Goal: Task Accomplishment & Management: Complete application form

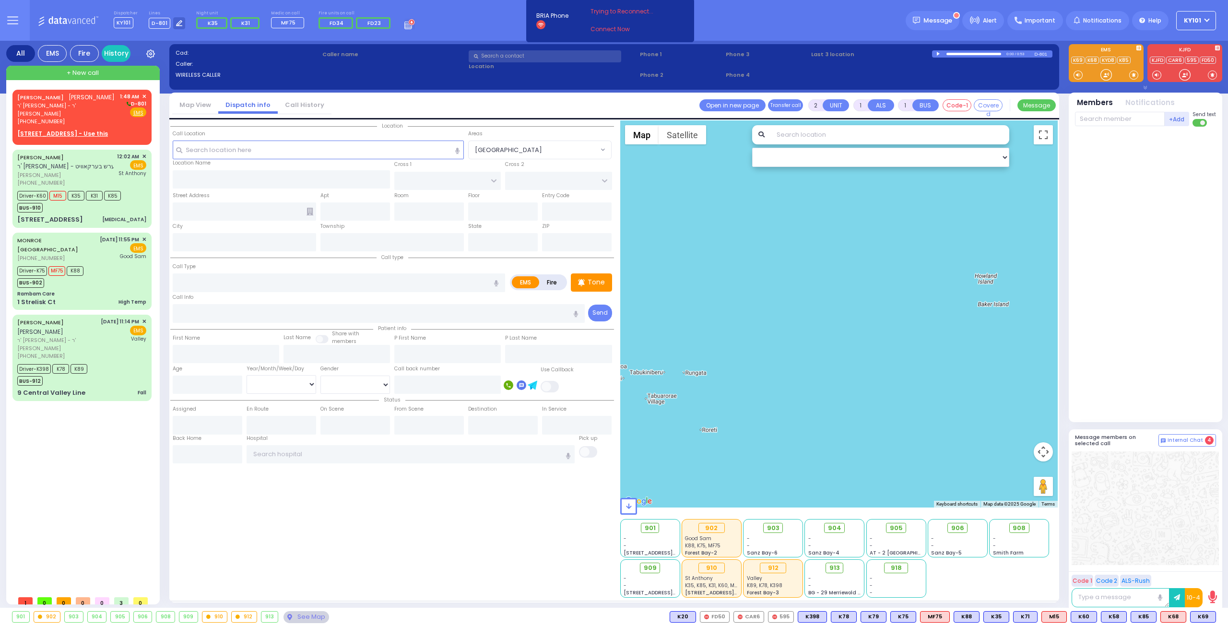
select select
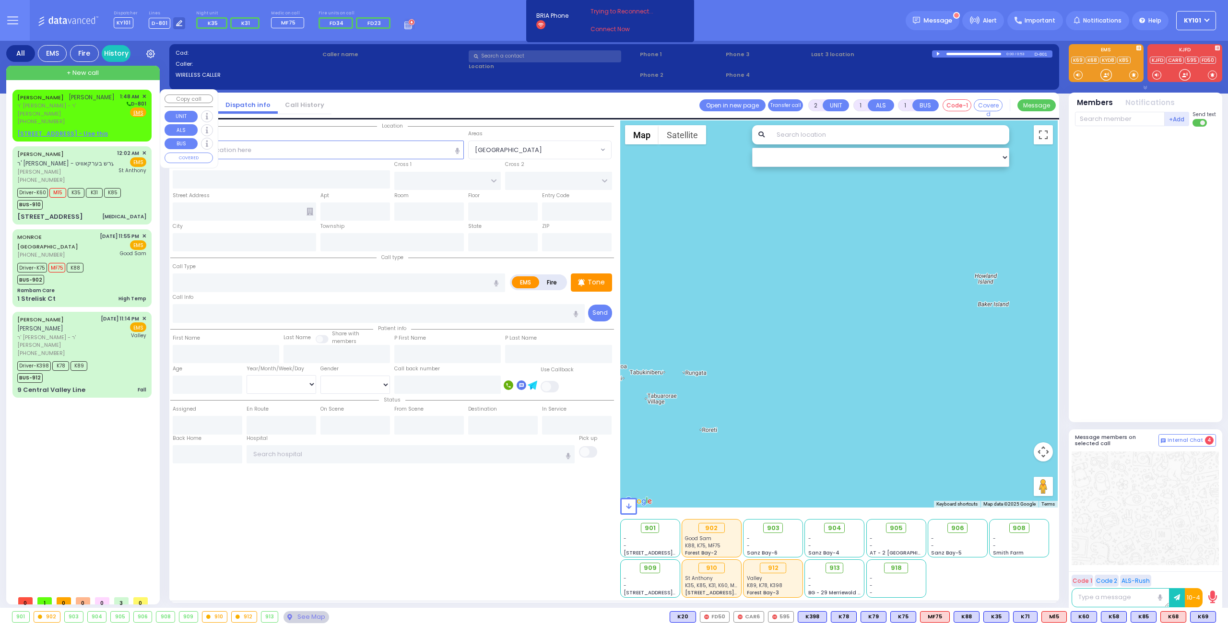
click at [84, 100] on div "[PERSON_NAME] [PERSON_NAME]" at bounding box center [66, 98] width 99 height 10
select select
radio input "true"
type input "[PERSON_NAME]"
type input "WEISS"
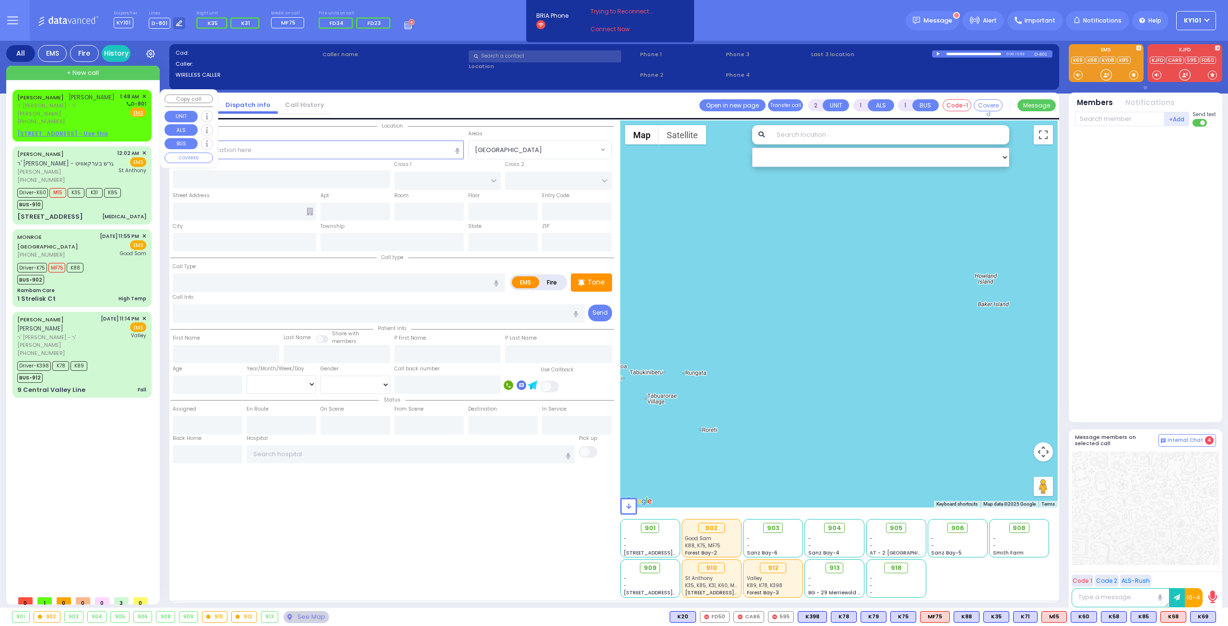
select select
type input "01:48"
select select "Hatzalah Garages"
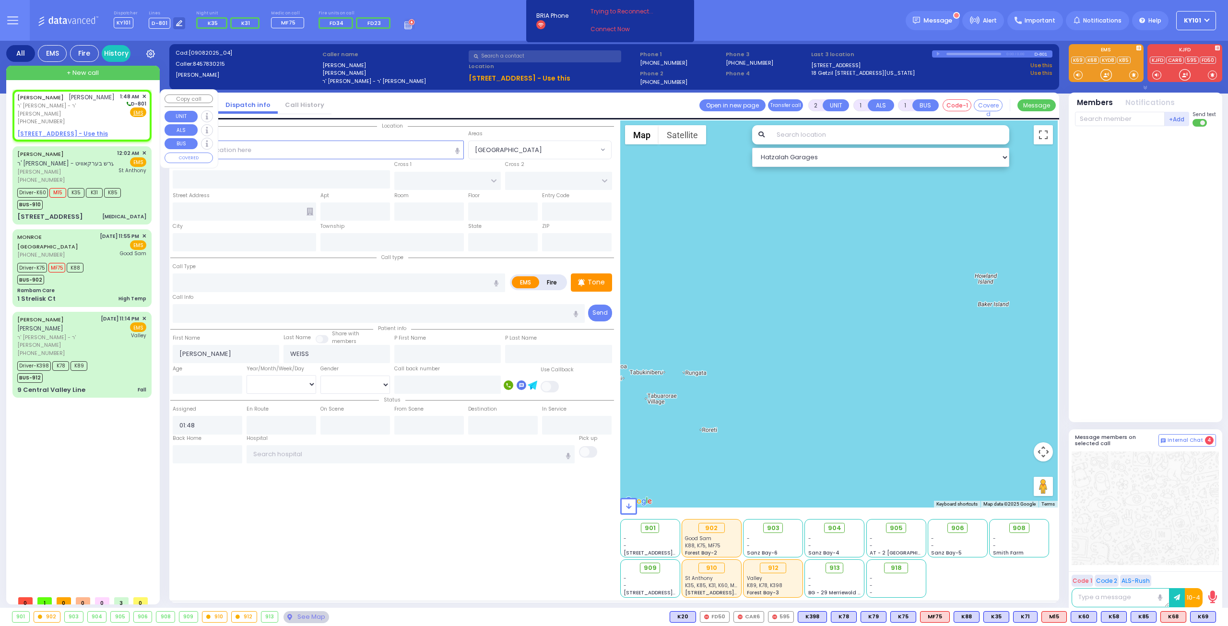
click at [72, 130] on u "[STREET_ADDRESS] - Use this" at bounding box center [62, 134] width 91 height 8
select select
radio input "true"
select select
select select "Hatzalah Garages"
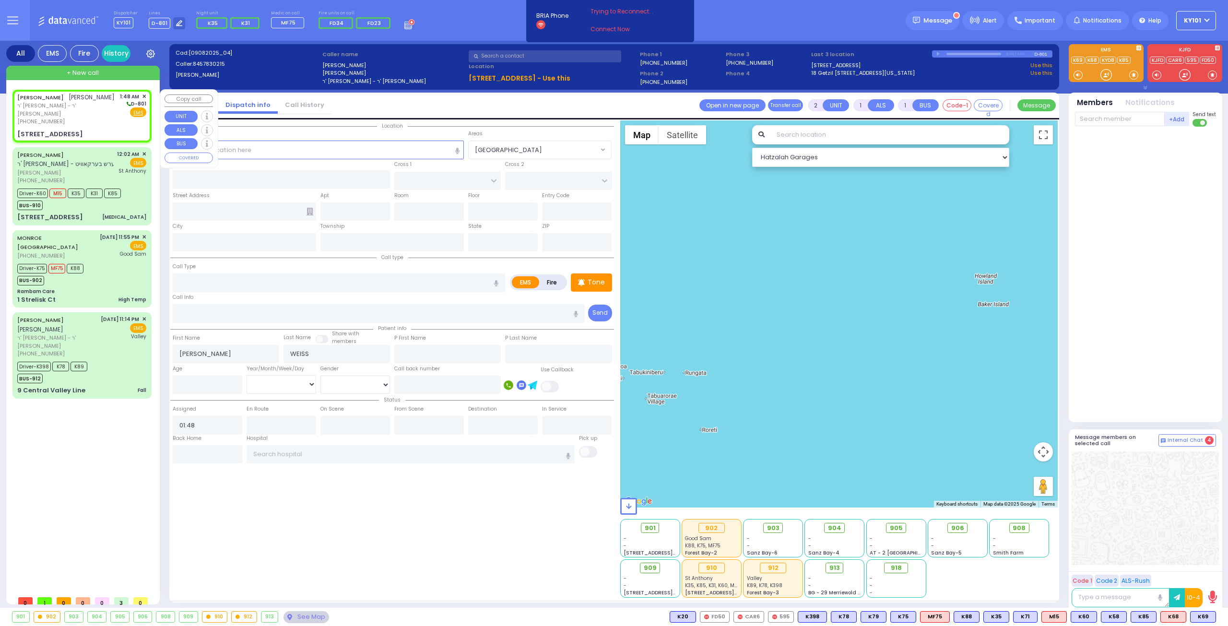
select select
radio input "true"
select select
select select "Hatzalah Garages"
type input "RUZHIN RD"
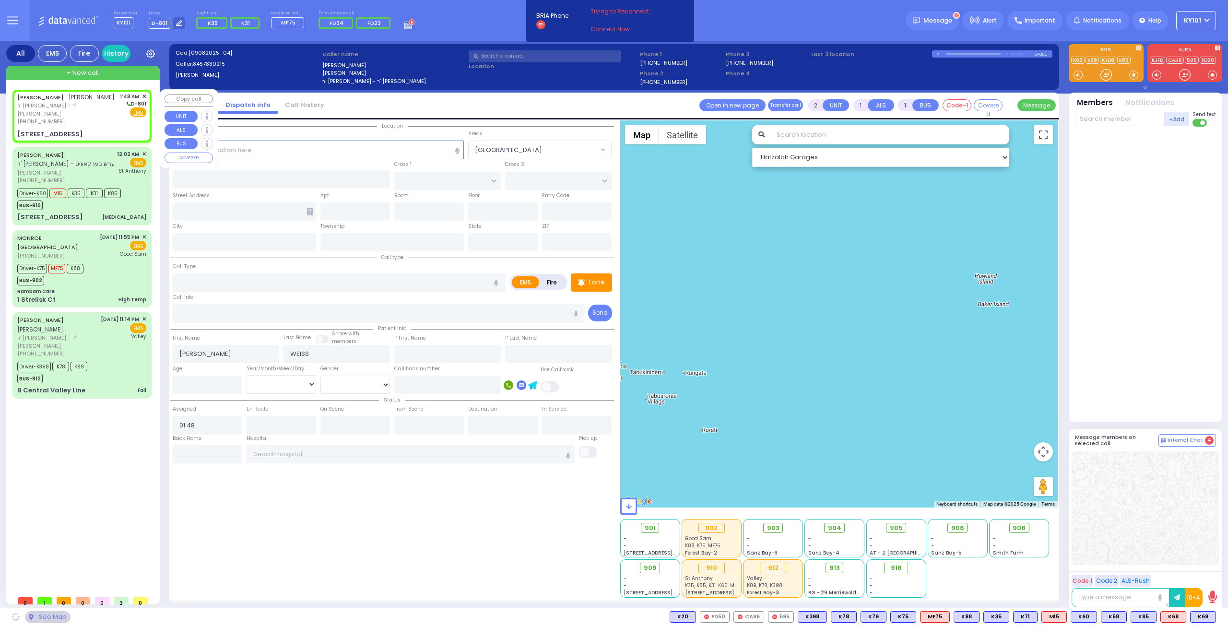
type input "NICKLESBURG RD"
type input "[STREET_ADDRESS]"
type input "301"
type input "Monroe"
type input "[US_STATE]"
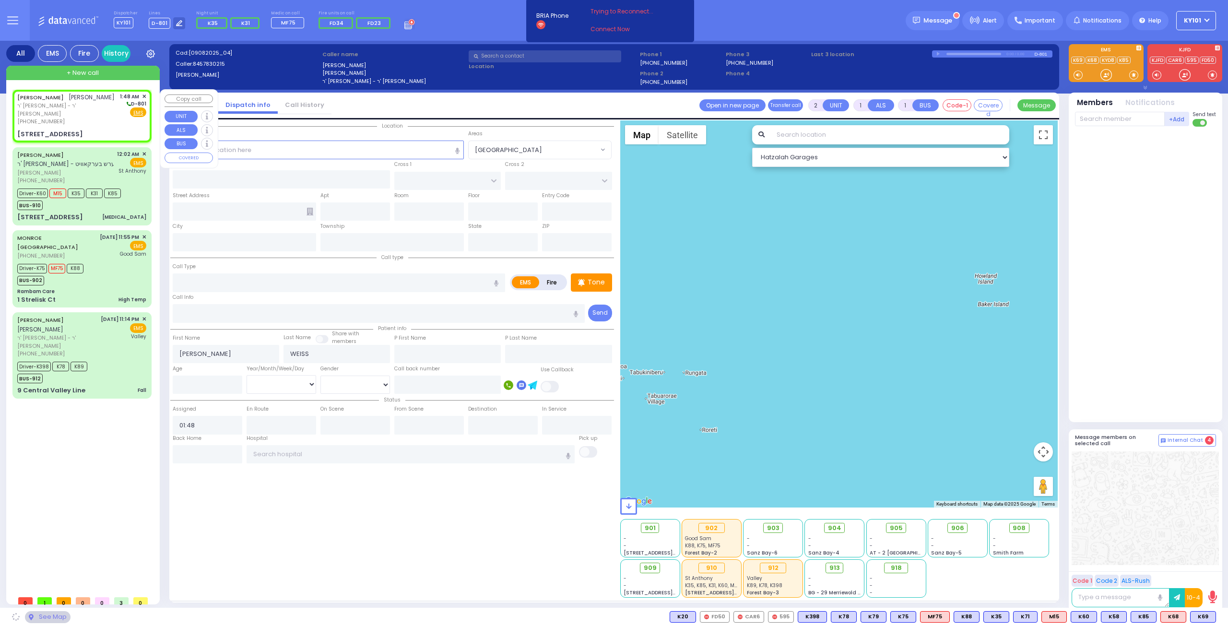
type input "10950"
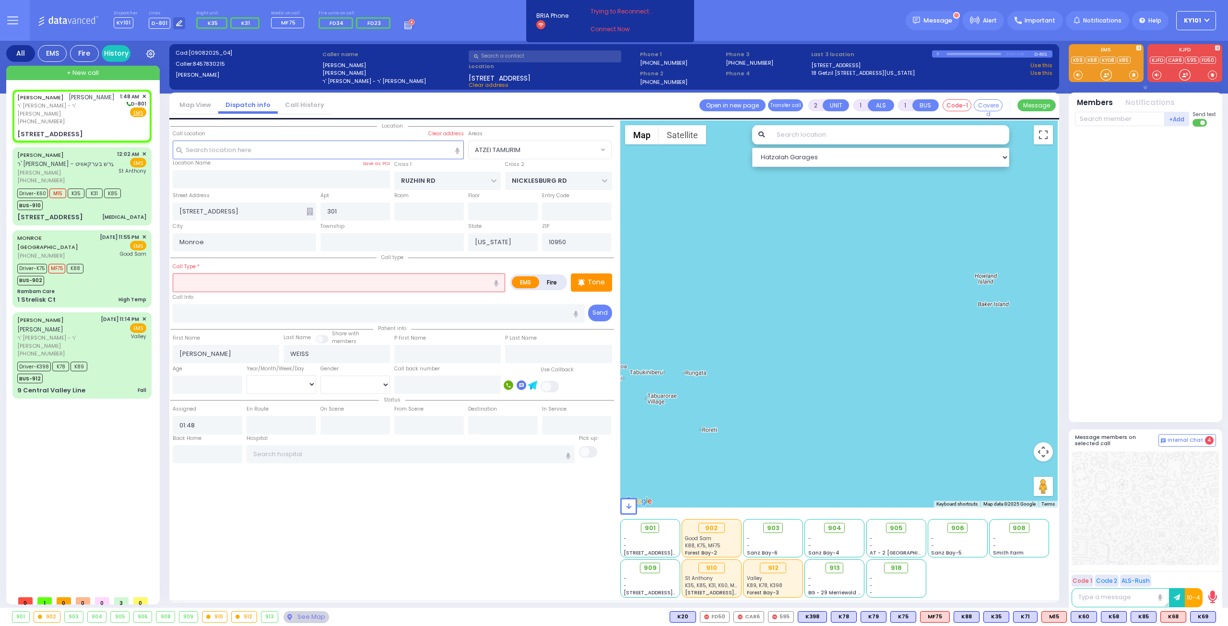
select select "ATZEI TAMURIM"
click at [213, 380] on input "number" at bounding box center [208, 385] width 70 height 18
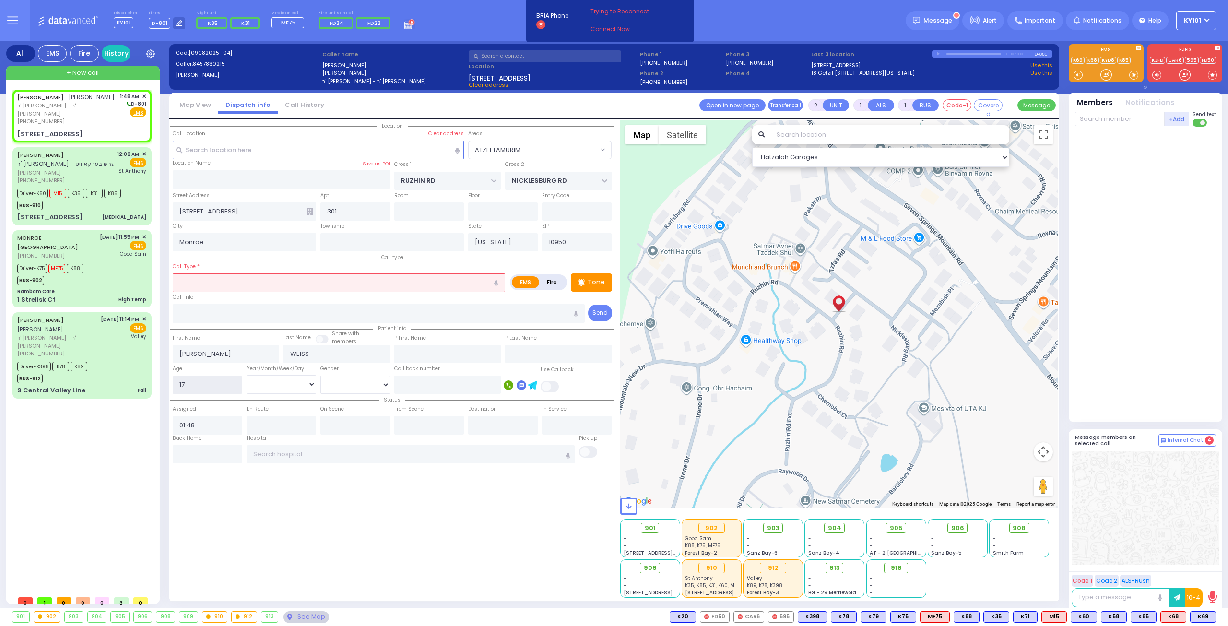
type input "17"
select select "Year"
select select
radio input "true"
select select "Year"
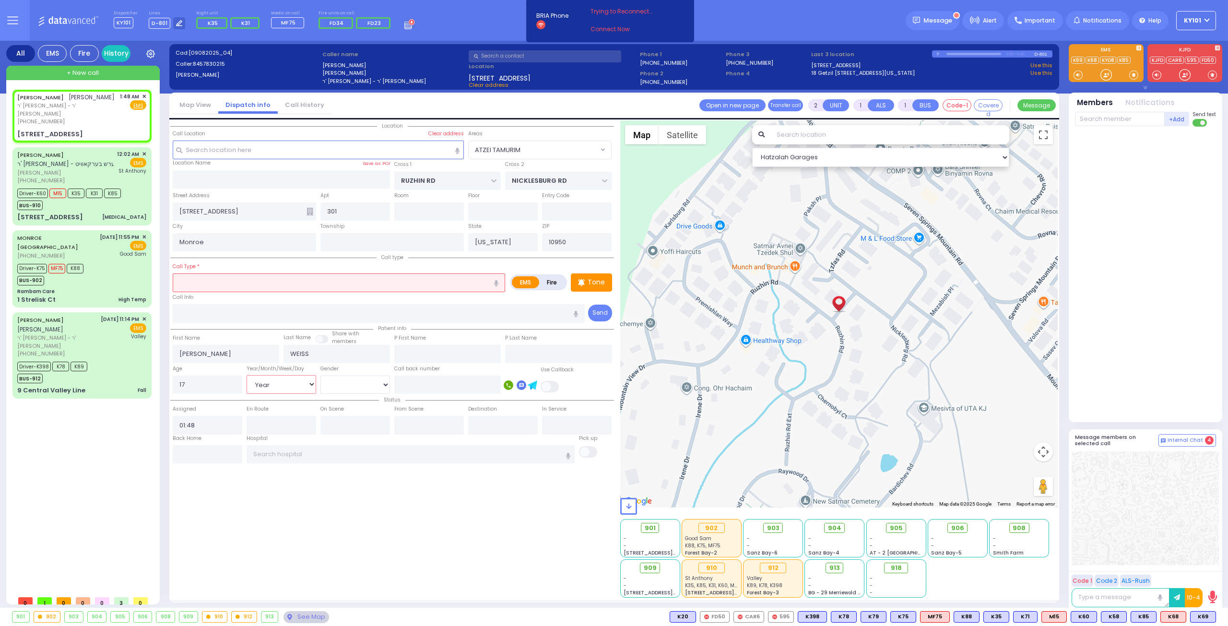
select select "Hatzalah Garages"
select select
radio input "true"
select select "Year"
select select "Hatzalah Garages"
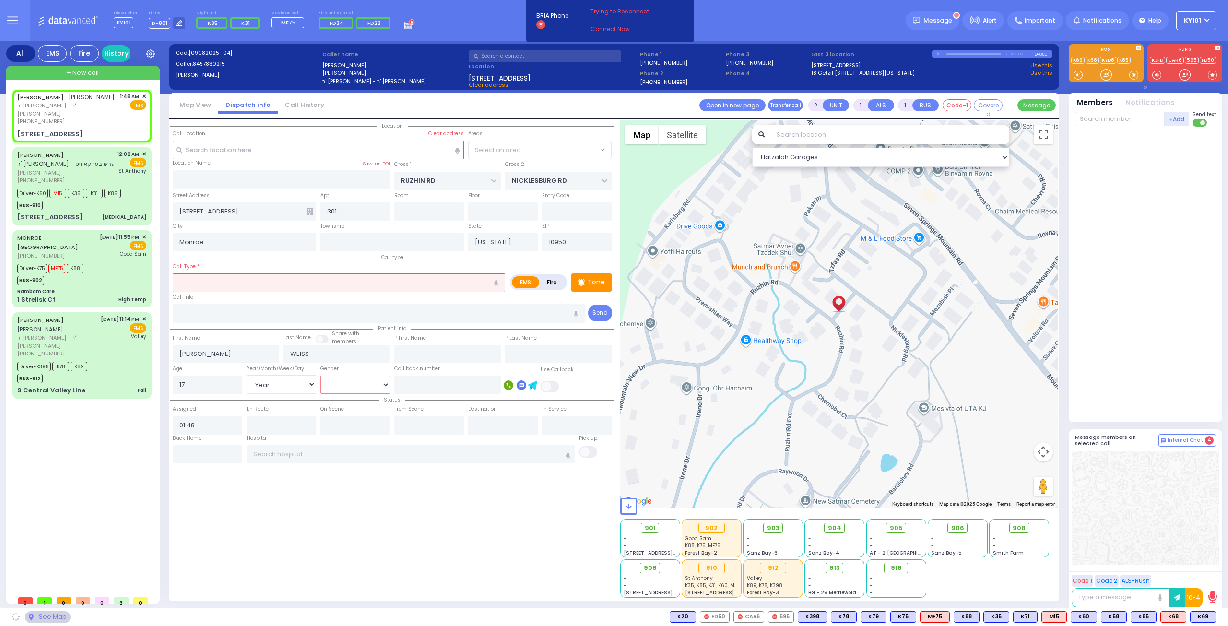
select select "[DEMOGRAPHIC_DATA]"
select select "ATZEI TAMURIM"
select select
radio input "true"
select select "Year"
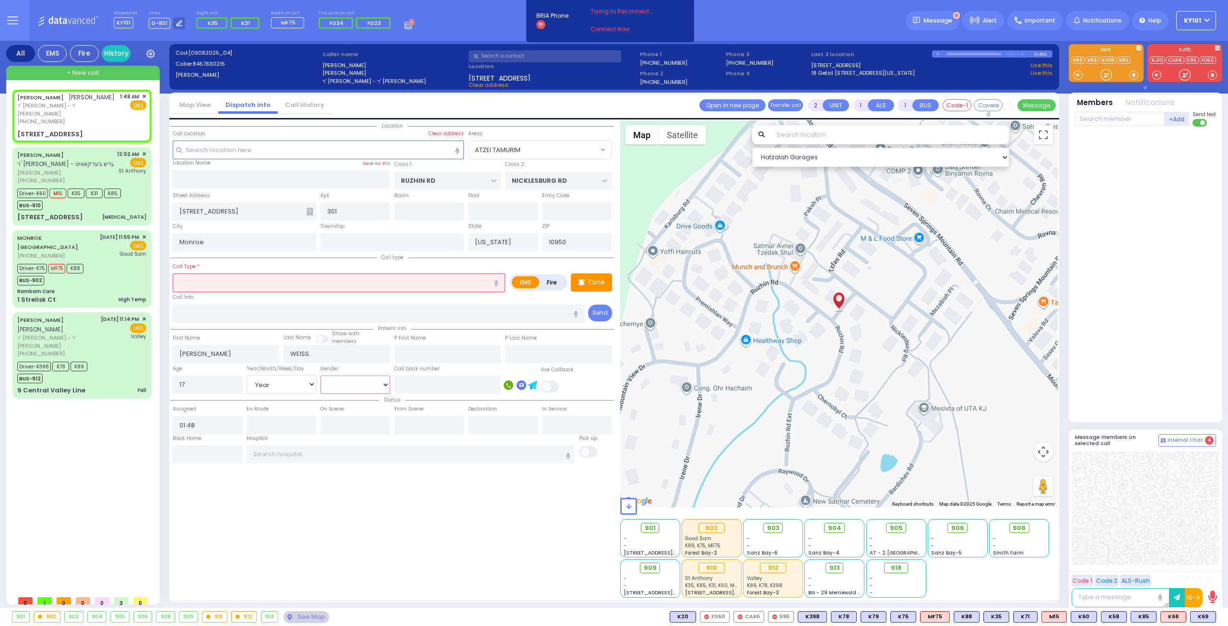
select select "[DEMOGRAPHIC_DATA]"
select select "Hatzalah Garages"
select select
radio input "true"
select select "Year"
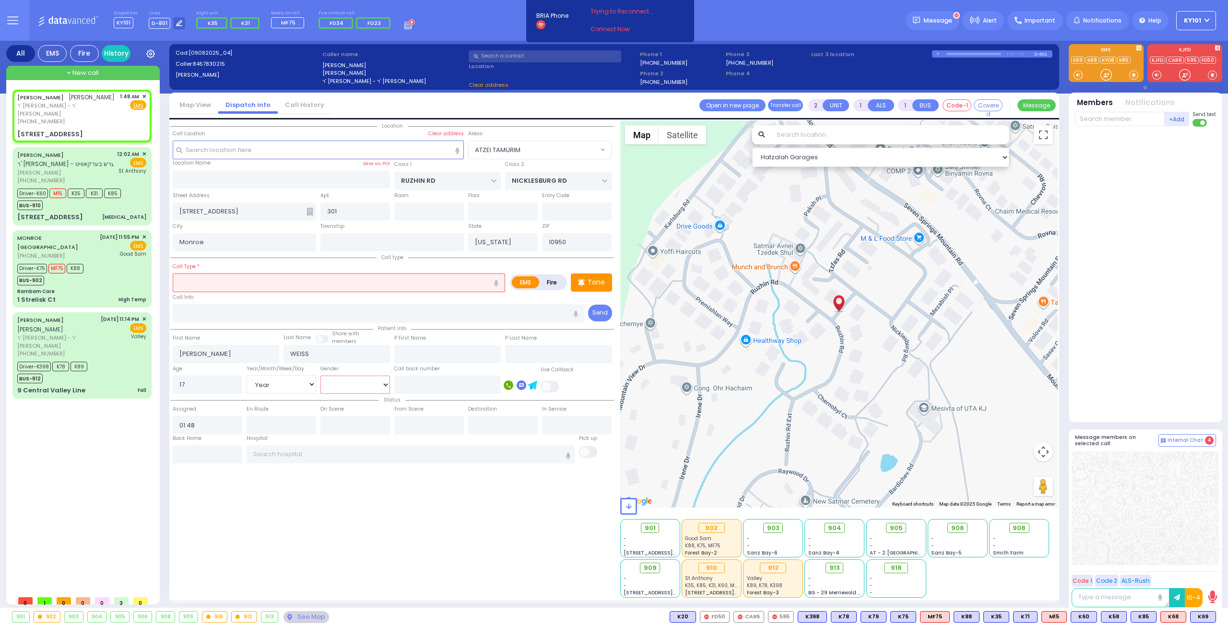
select select "[DEMOGRAPHIC_DATA]"
select select "Hatzalah Garages"
click at [236, 285] on input "text" at bounding box center [339, 282] width 332 height 18
radio input "true"
select select "Year"
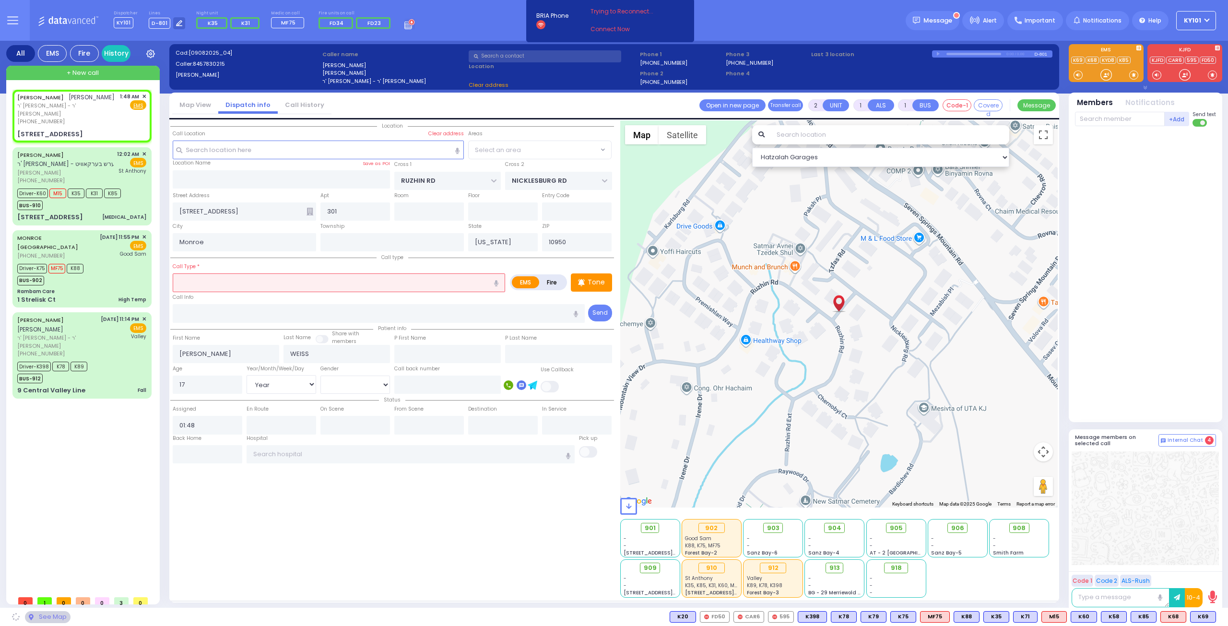
select select "[DEMOGRAPHIC_DATA]"
select select "Hatzalah Garages"
radio input "true"
select select "Year"
select select "[DEMOGRAPHIC_DATA]"
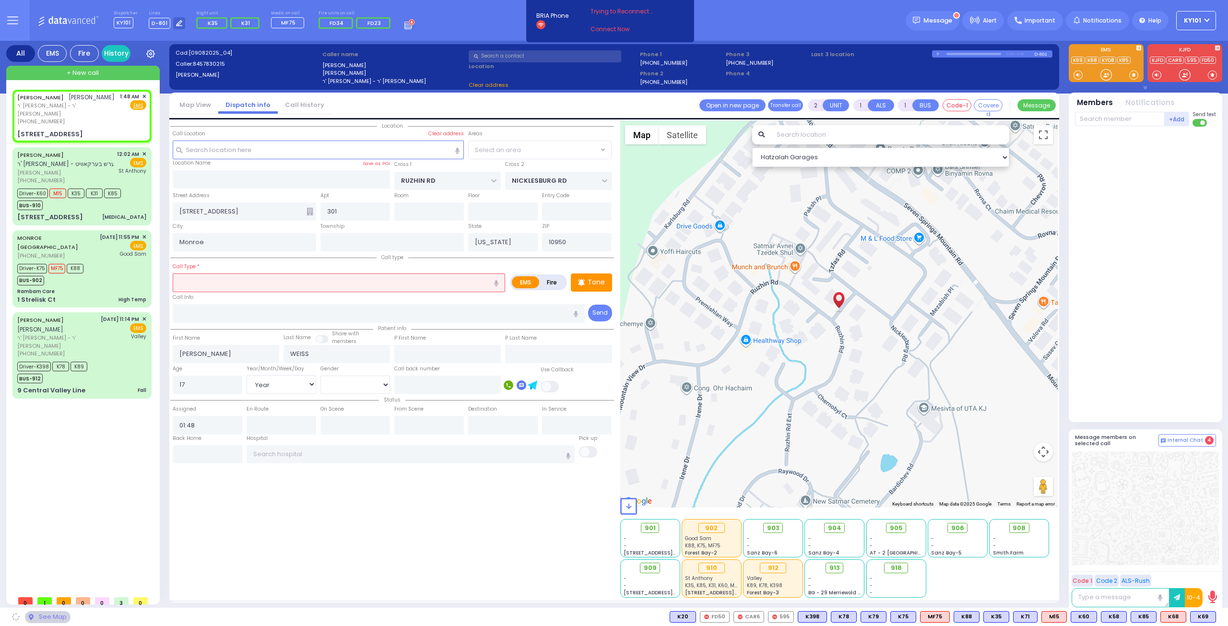
select select
select select "Hatzalah Garages"
select select "ATZEI TAMURIM"
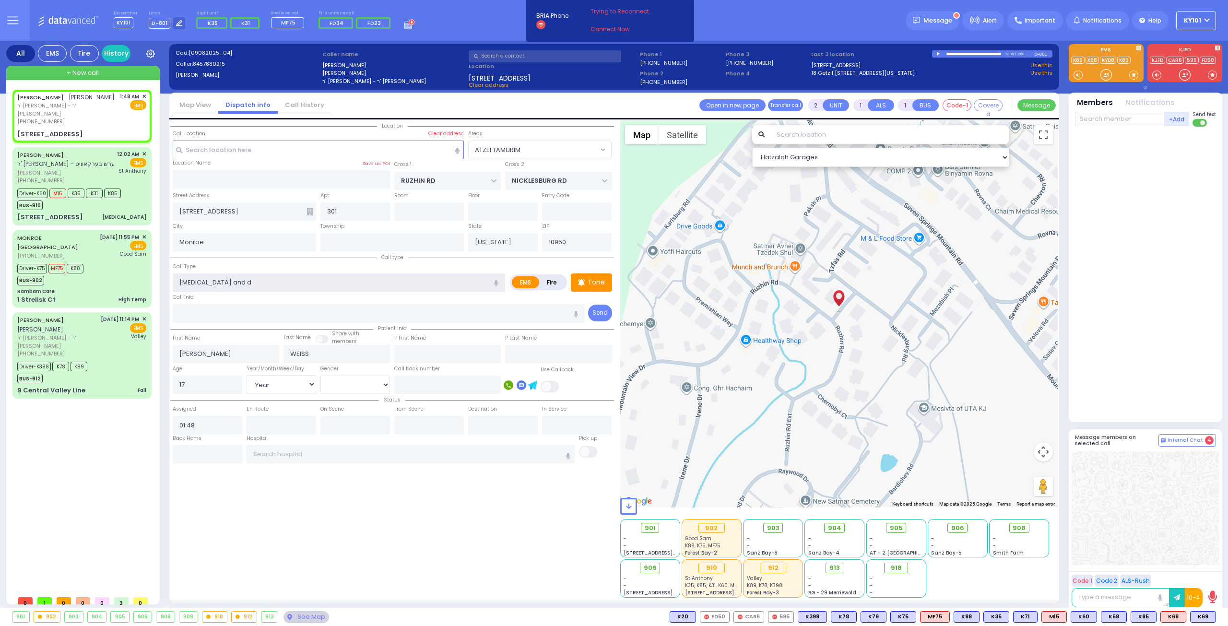
type input "[MEDICAL_DATA] and"
select select
type input "[MEDICAL_DATA] and s"
radio input "true"
select select "Year"
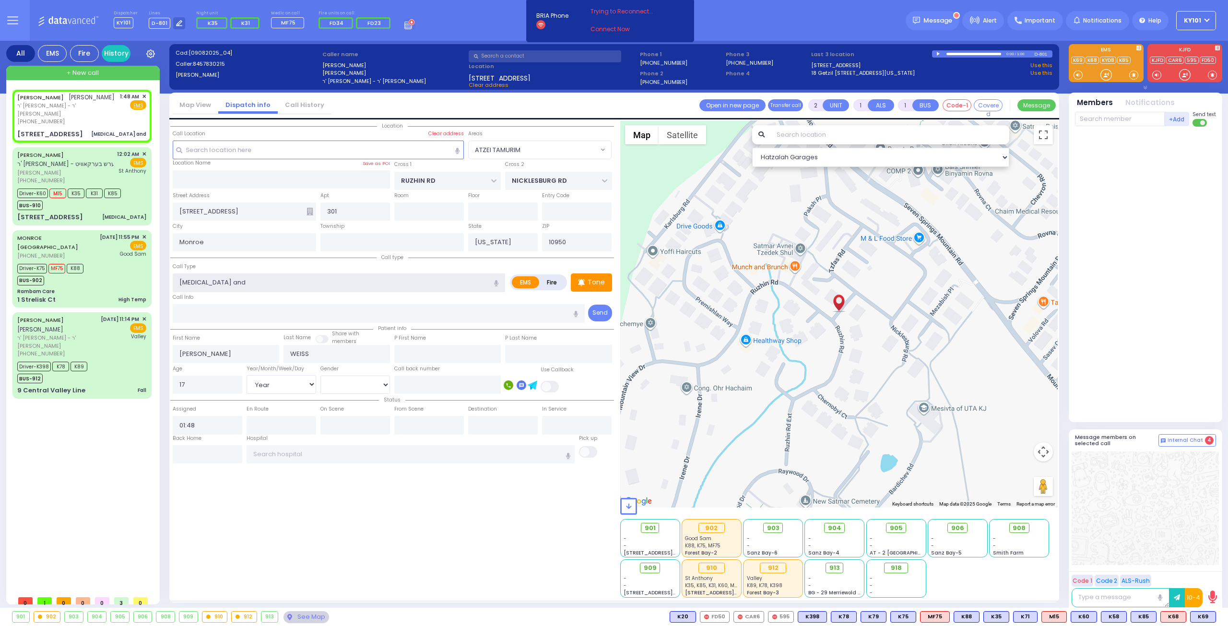
select select "[DEMOGRAPHIC_DATA]"
select select "Hatzalah Garages"
type input "[MEDICAL_DATA] and shi"
select select "ATZEI TAMURIM"
type input "[MEDICAL_DATA] and shivvering"
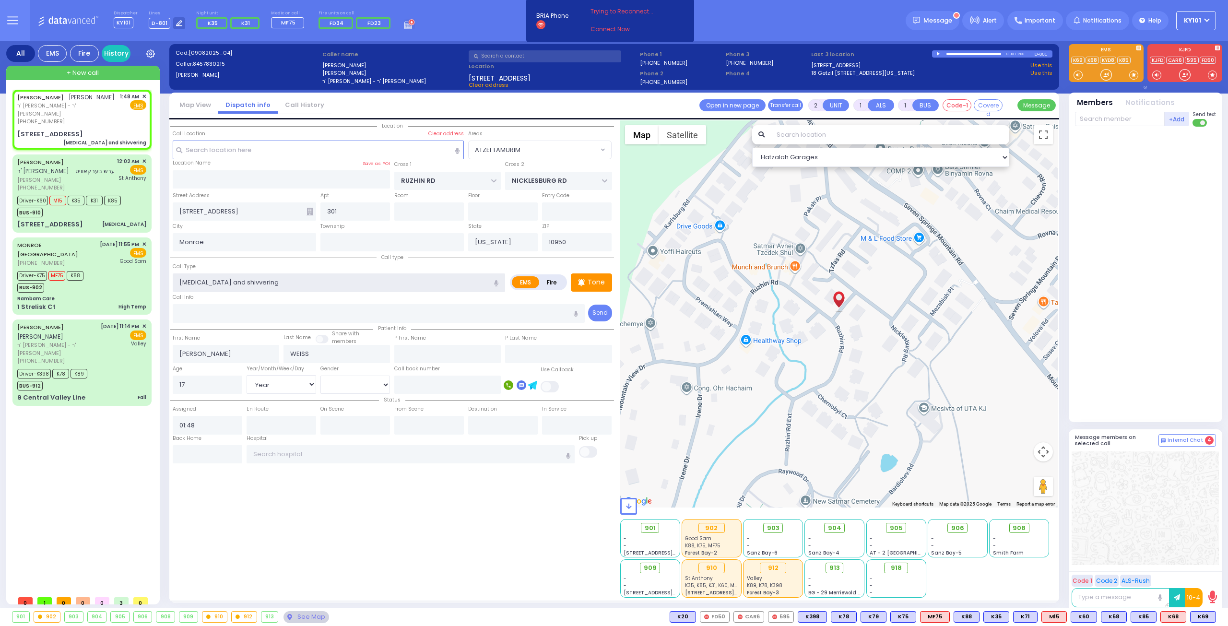
select select
radio input "true"
select select "Year"
select select "[DEMOGRAPHIC_DATA]"
select select "Hatzalah Garages"
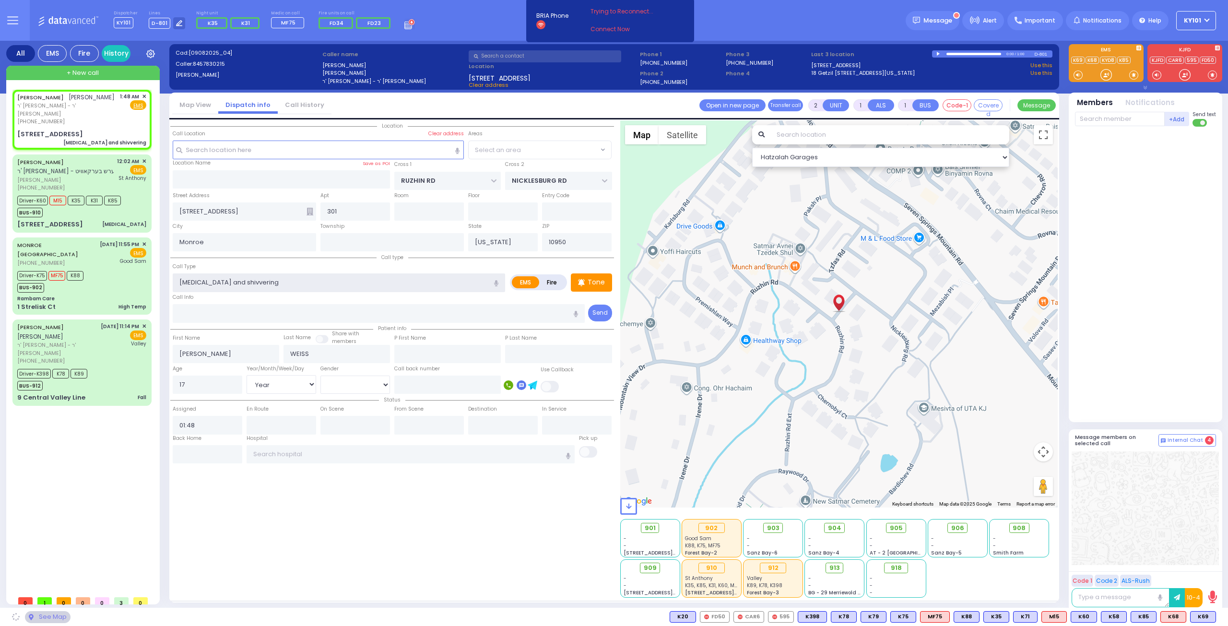
select select "ATZEI TAMURIM"
type input "[MEDICAL_DATA] and shivering"
click at [900, 566] on span "918" at bounding box center [899, 568] width 11 height 10
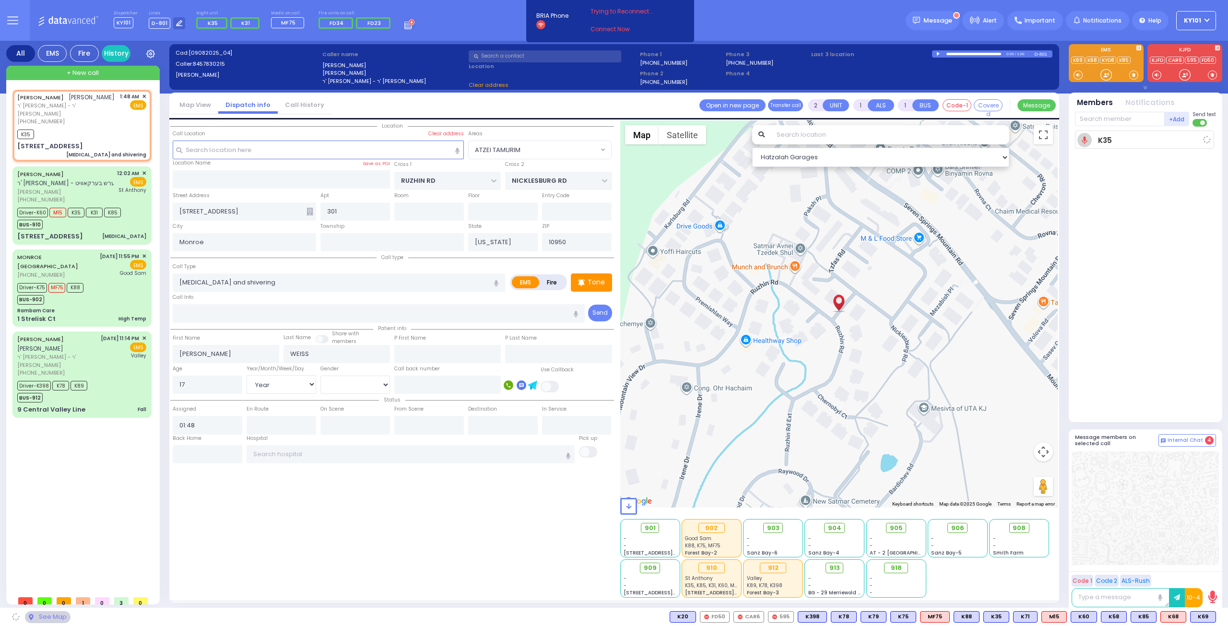
select select
radio input "true"
select select "Year"
select select "[DEMOGRAPHIC_DATA]"
type input "01:50"
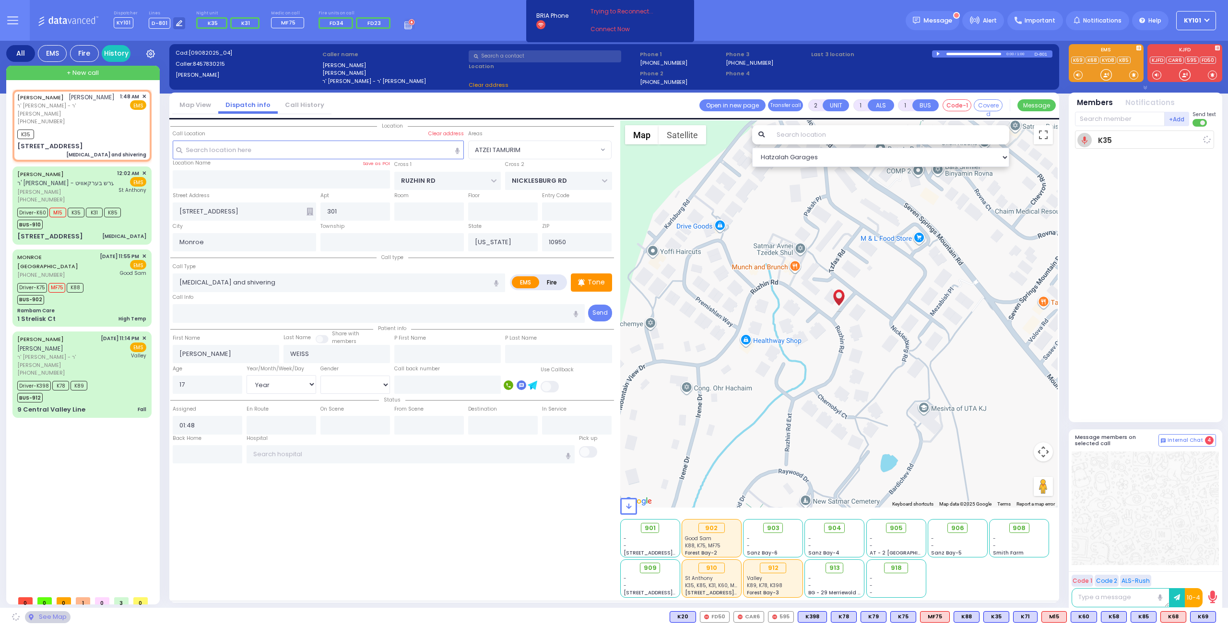
select select "Hatzalah Garages"
select select
radio input "true"
select select "Year"
select select "[DEMOGRAPHIC_DATA]"
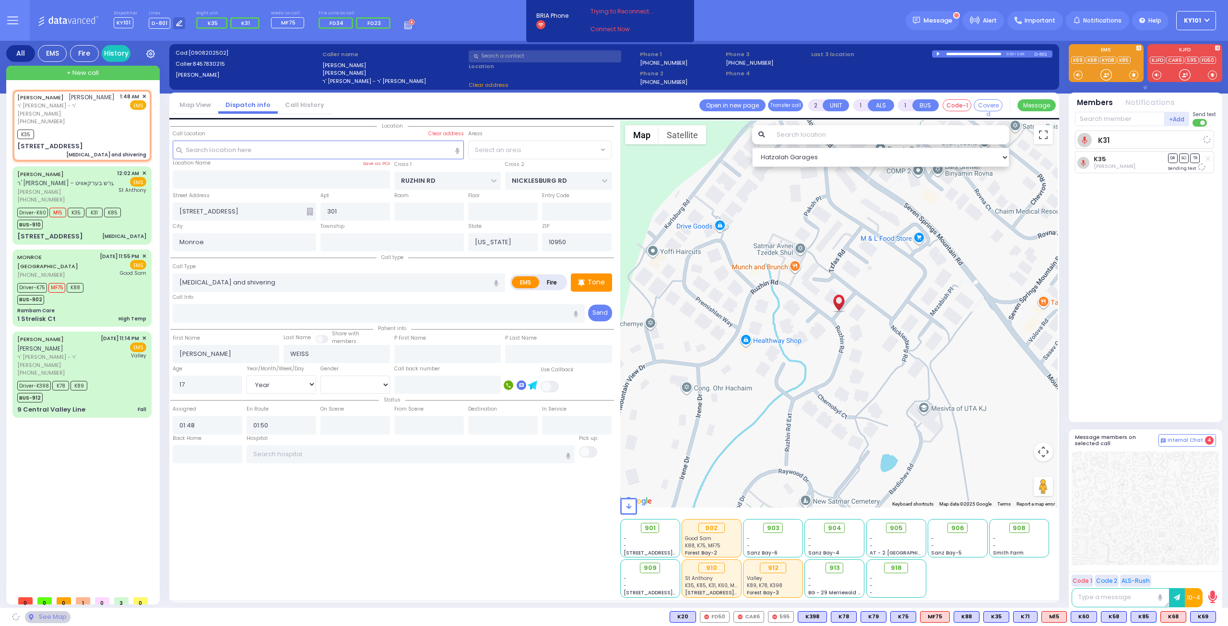
select select "Hatzalah Garages"
select select "ATZEI TAMURIM"
select select
radio input "true"
select select "Year"
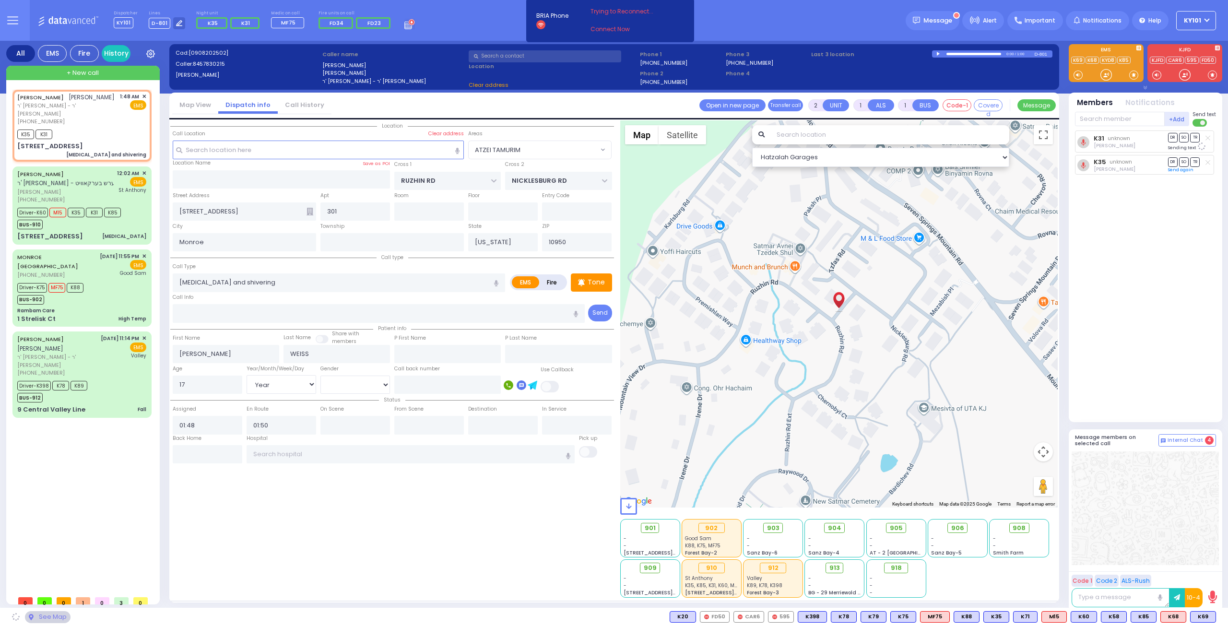
select select "[DEMOGRAPHIC_DATA]"
select select "Hatzalah Garages"
select select "ATZEI TAMURIM"
select select
radio input "true"
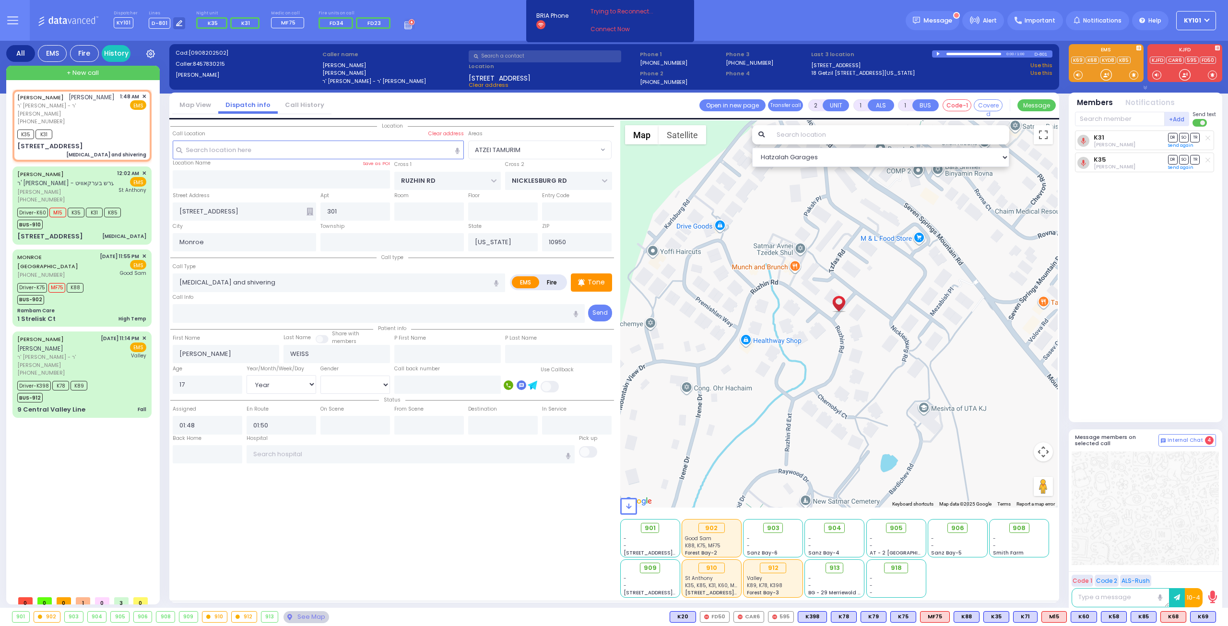
select select "Year"
select select "[DEMOGRAPHIC_DATA]"
select select "Hatzalah Garages"
select select "ATZEI TAMURIM"
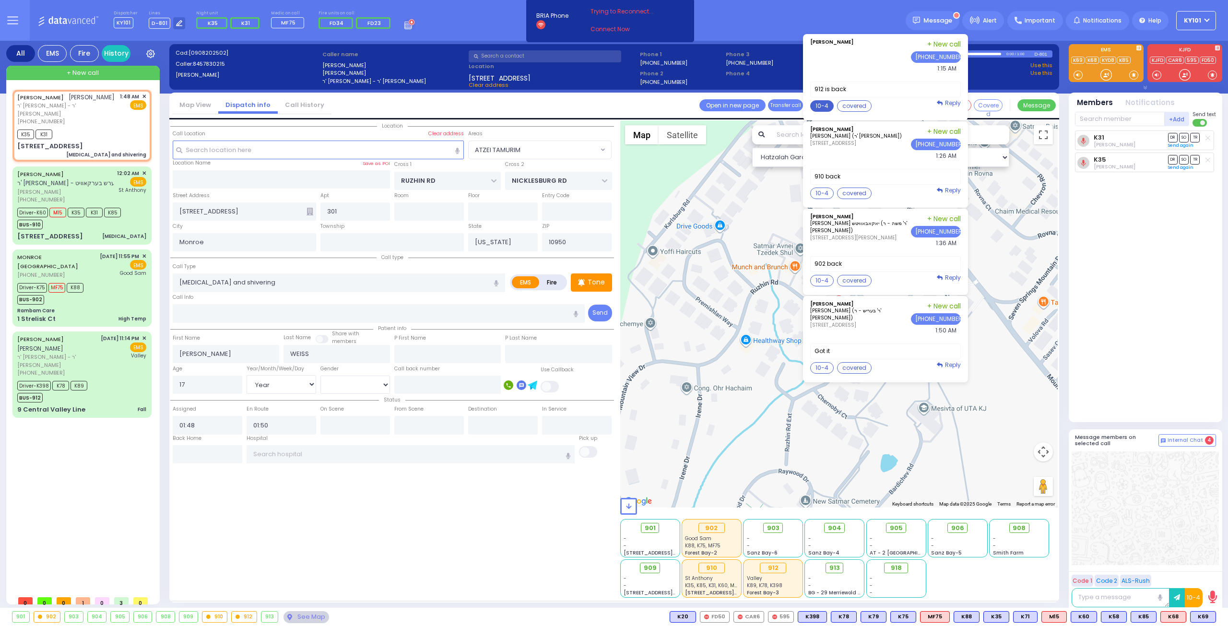
click at [830, 101] on button "10-4" at bounding box center [822, 106] width 24 height 12
type textarea "10-4 thank you"
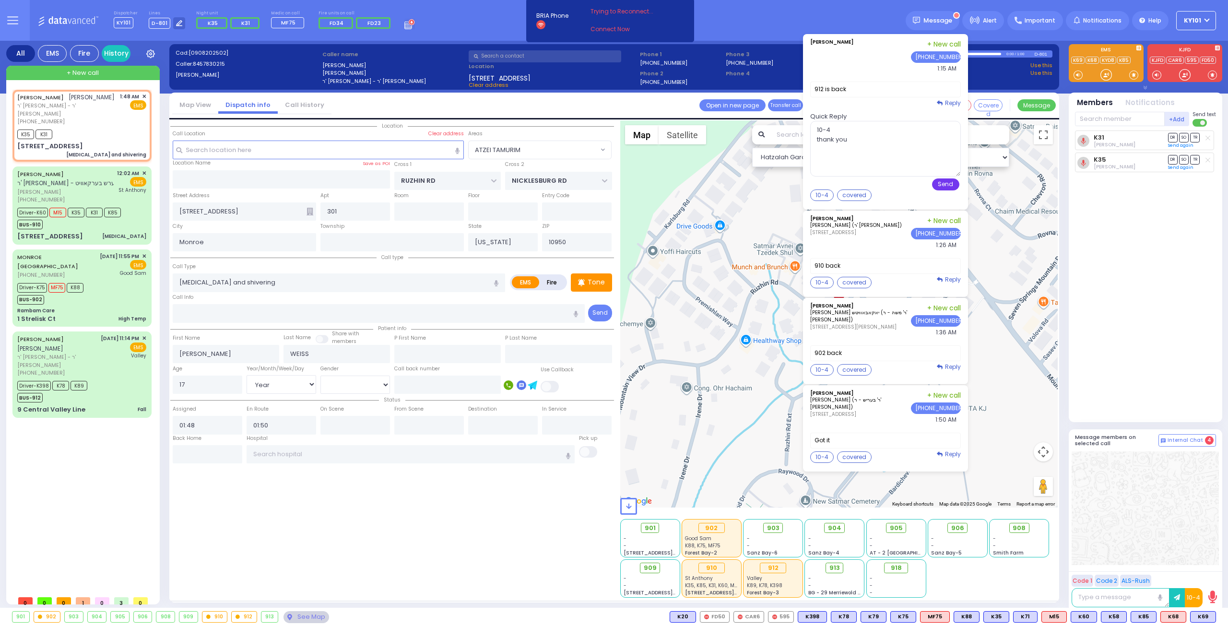
click at [946, 182] on button "Send" at bounding box center [945, 184] width 27 height 12
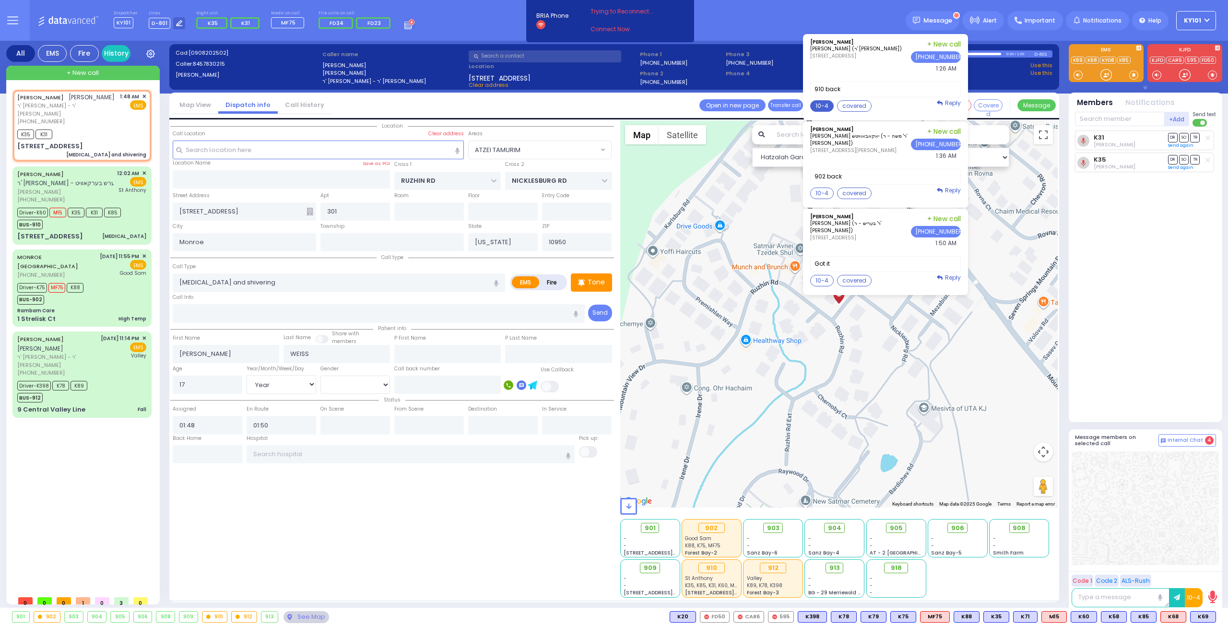
click at [830, 102] on button "10-4" at bounding box center [822, 106] width 24 height 12
type textarea "10-4 thank you"
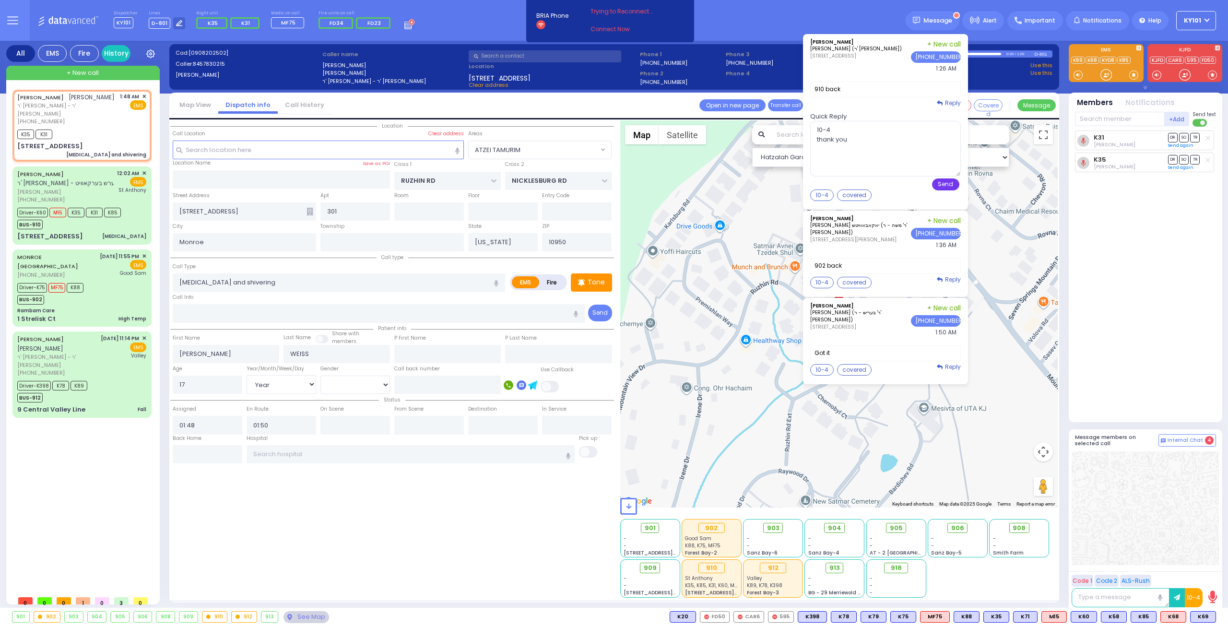
click at [946, 179] on button "Send" at bounding box center [945, 184] width 27 height 12
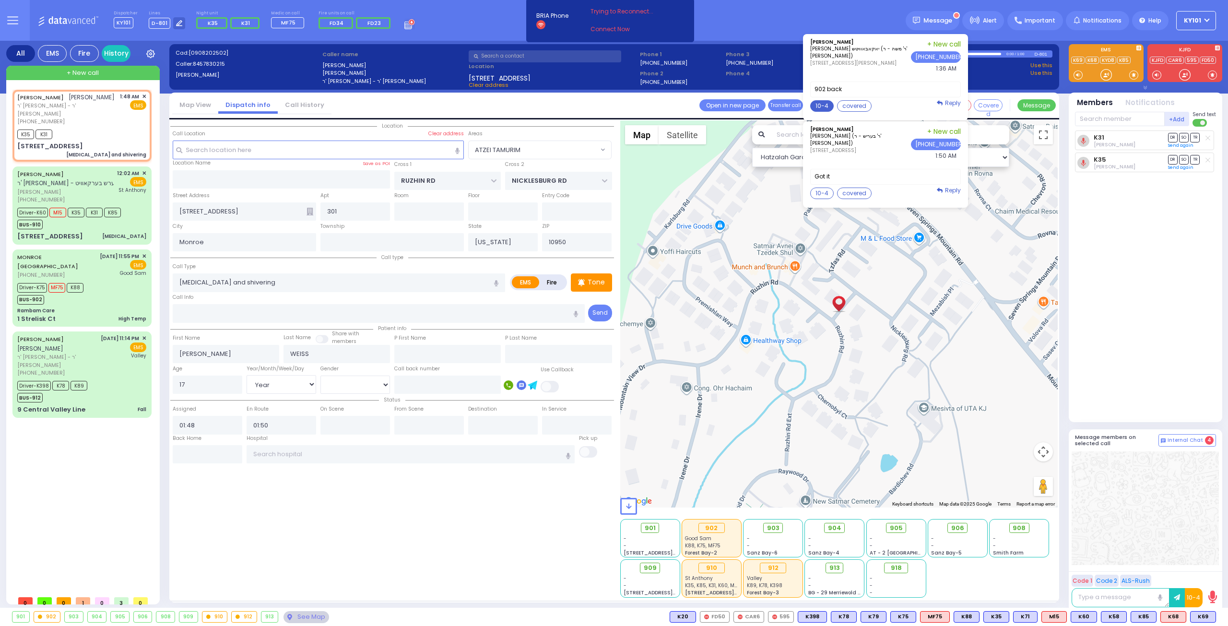
click at [826, 104] on button "10-4" at bounding box center [822, 106] width 24 height 12
type textarea "10-4 thank you"
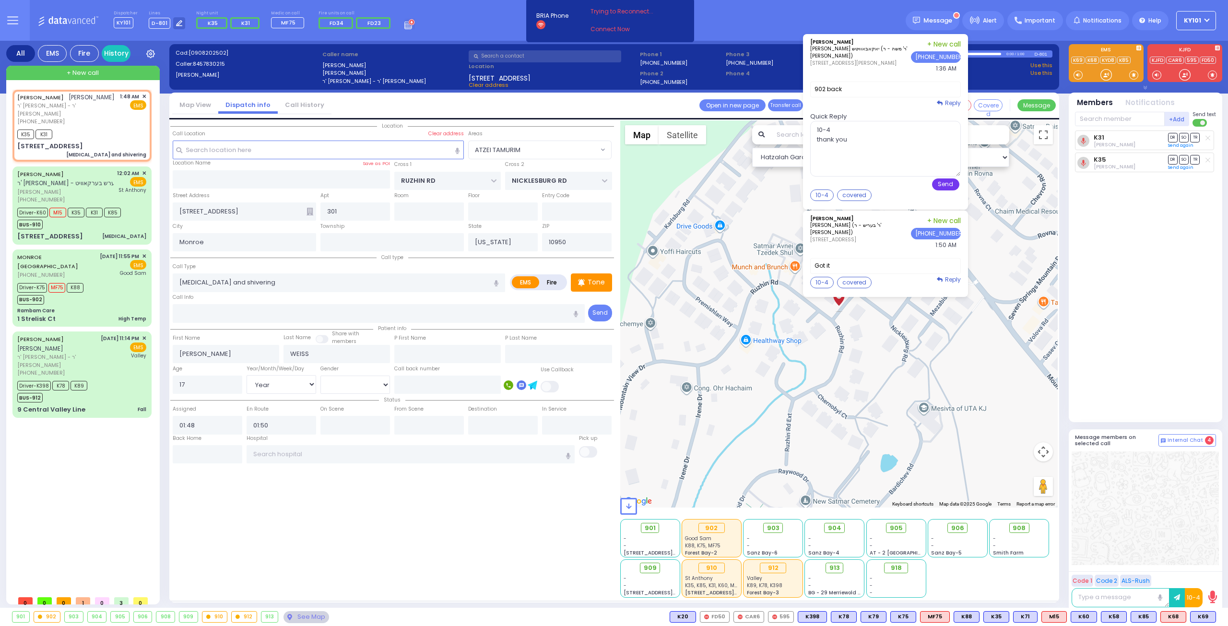
click at [958, 185] on button "Send" at bounding box center [945, 184] width 27 height 12
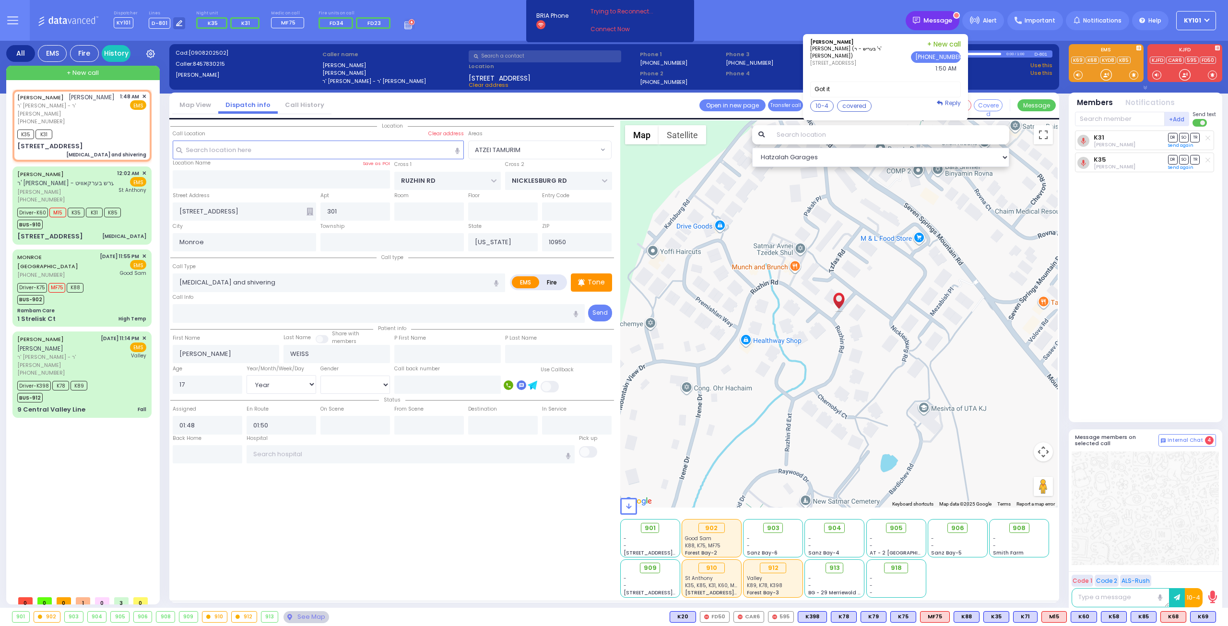
click at [939, 23] on span "Message" at bounding box center [938, 21] width 29 height 10
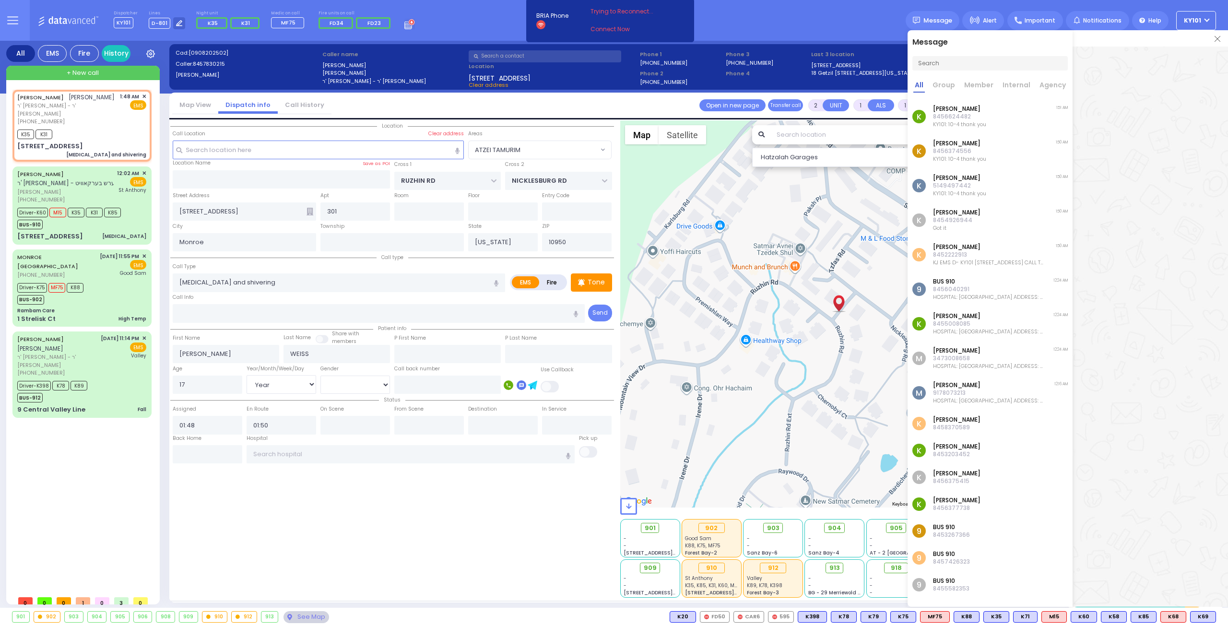
click at [1216, 44] on div at bounding box center [1150, 38] width 155 height 16
click at [1219, 38] on img at bounding box center [1218, 39] width 6 height 6
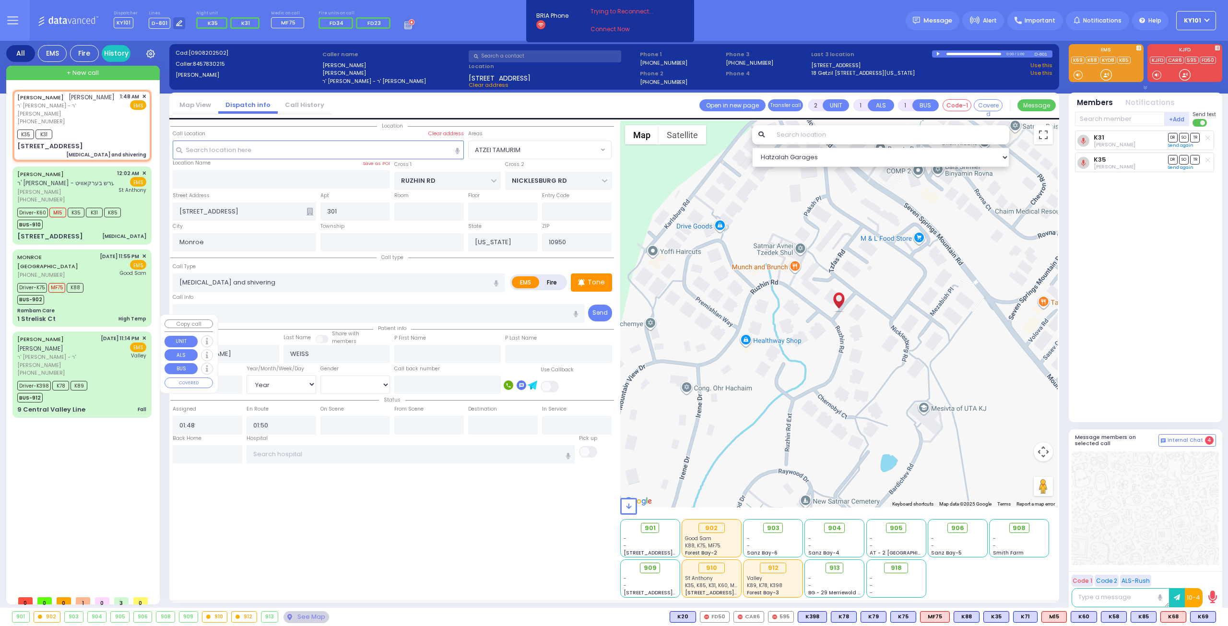
click at [84, 334] on div "[PERSON_NAME] [PERSON_NAME]" at bounding box center [57, 343] width 80 height 19
type input "6"
select select
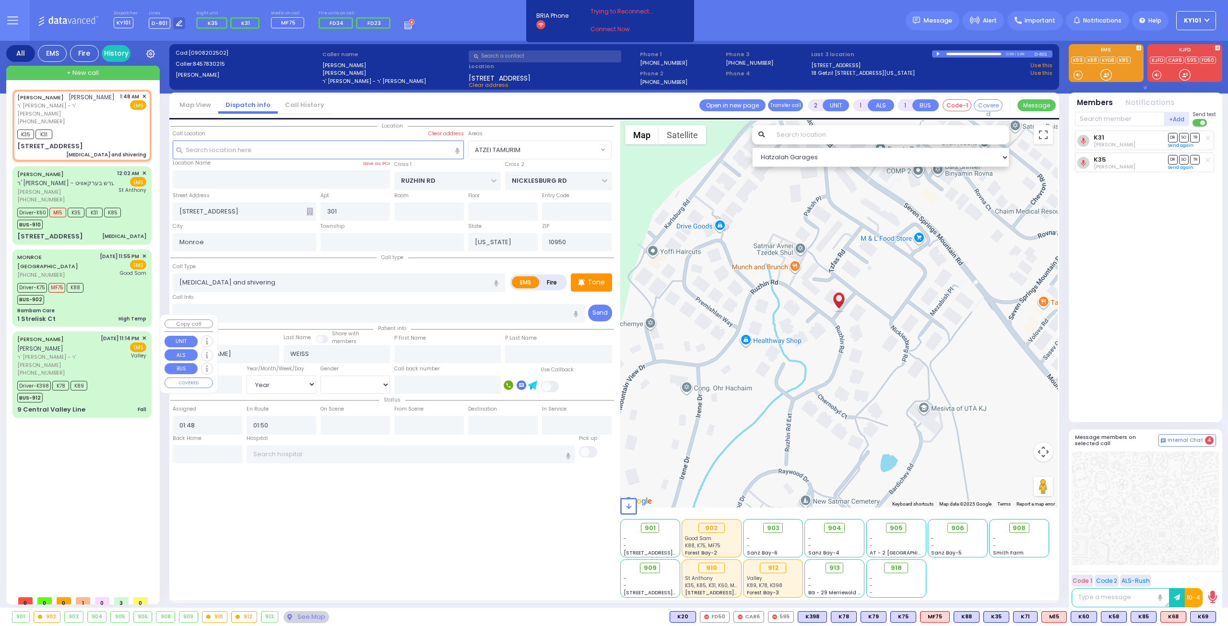
type input "Fall"
radio input "true"
type input "[PERSON_NAME]"
type input "Shloma"
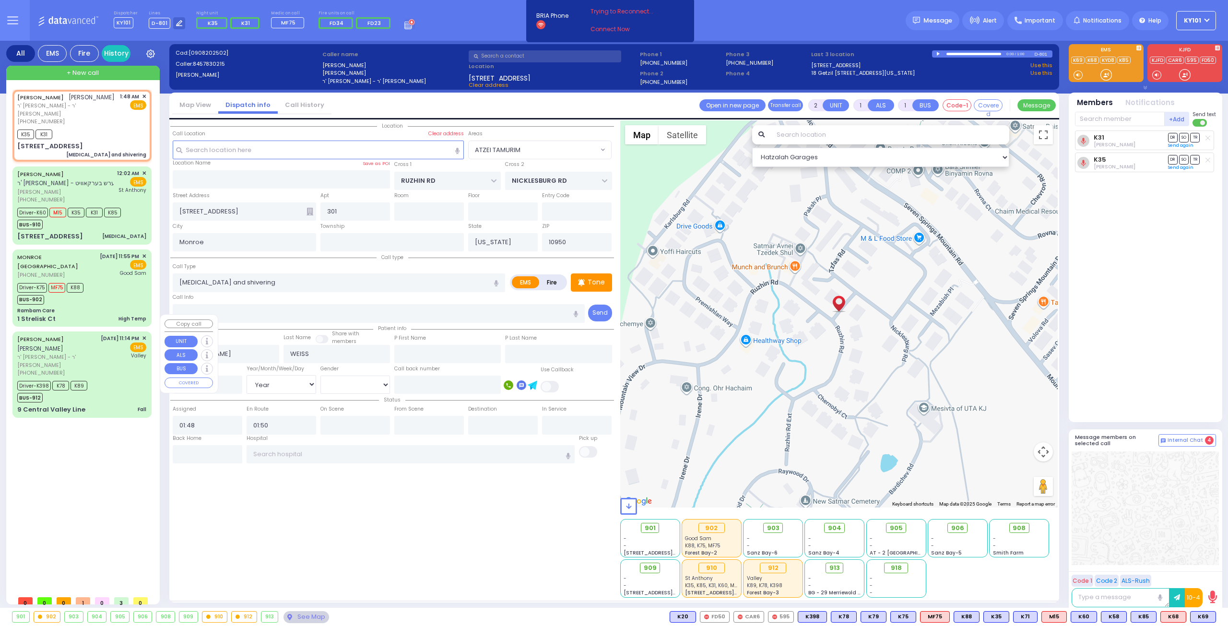
type input "Maleh"
type input "1"
select select "Year"
select select "[DEMOGRAPHIC_DATA]"
type input "23:14"
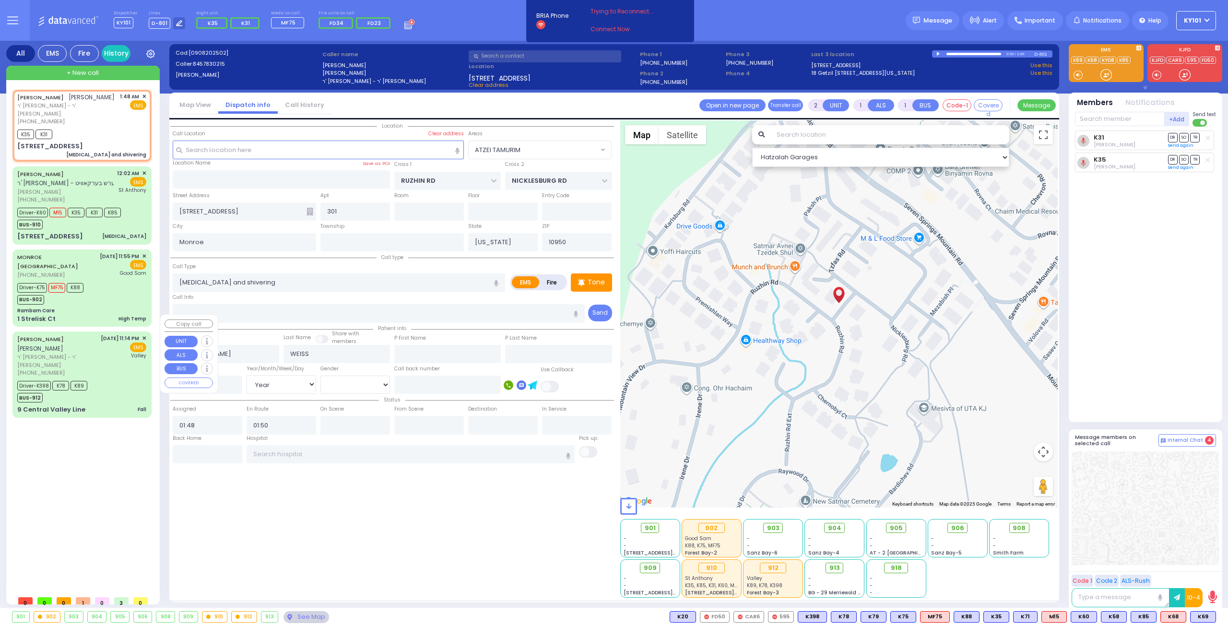
type input "23:16"
type input "23:17"
type input "23:35"
type input "23:55"
type input "23:59"
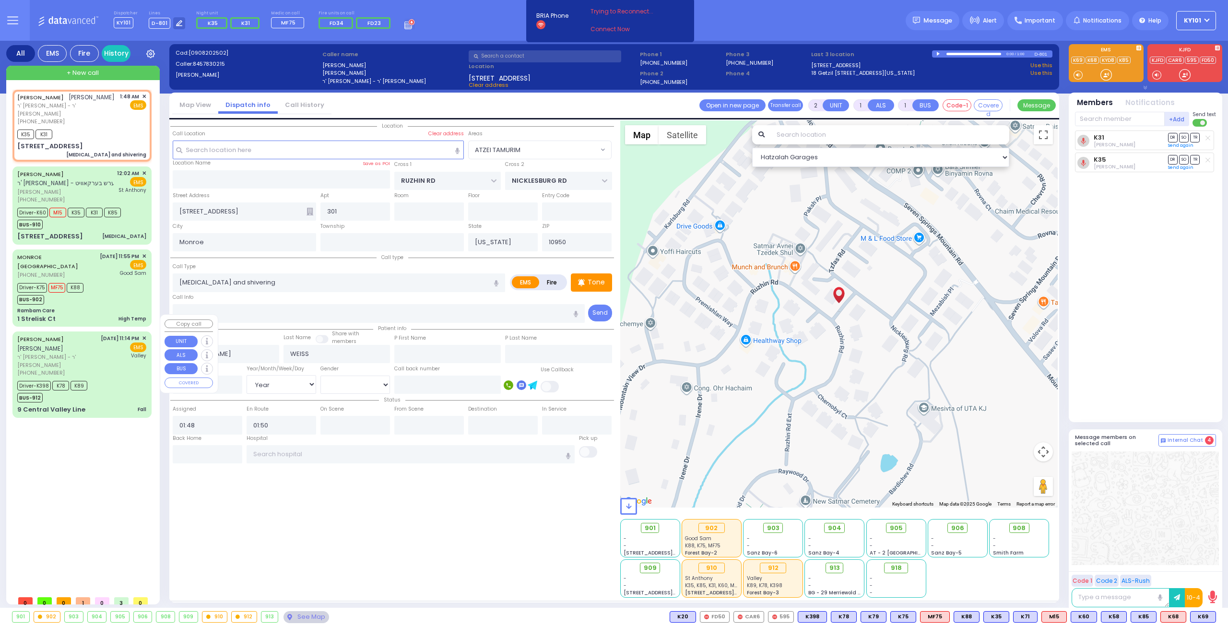
type input "[GEOGRAPHIC_DATA]"
select select "Hatzalah Garages"
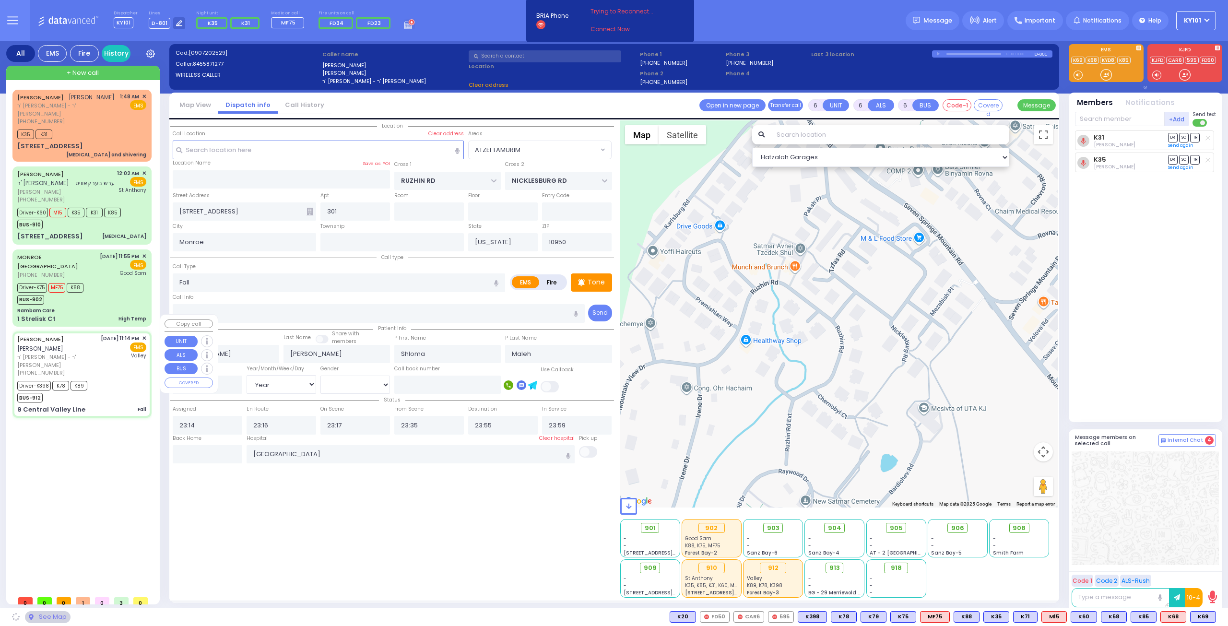
type input "CATSKILL HIGH RAIL"
type input "9 Central Valley Line"
type input "[PERSON_NAME]"
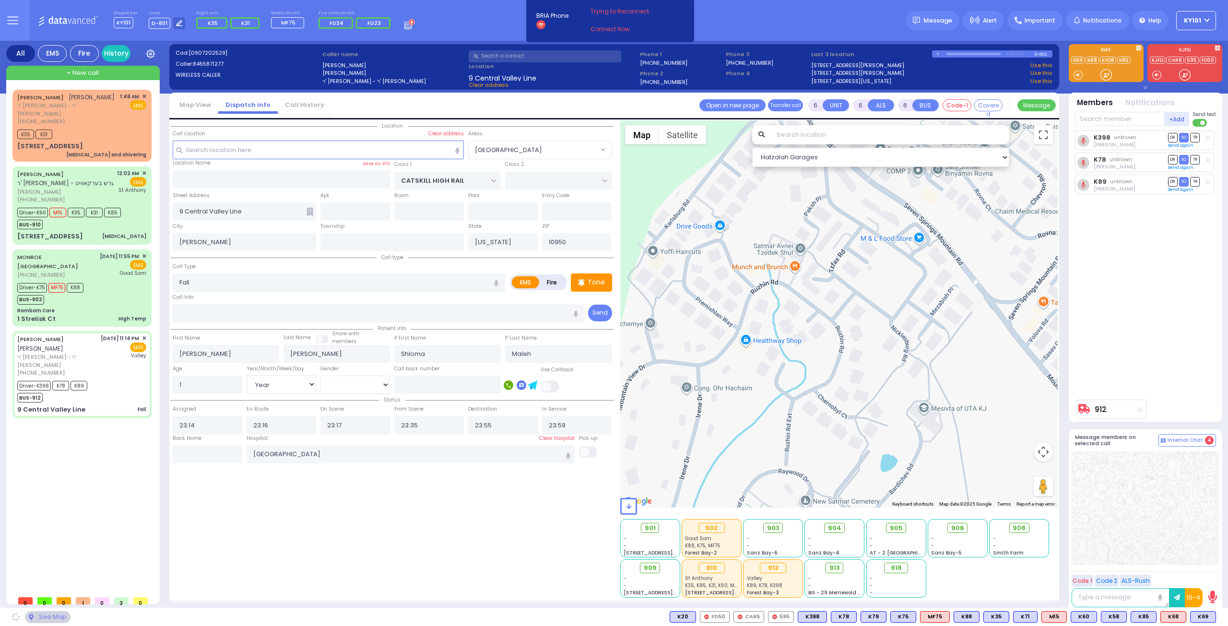
select select "[GEOGRAPHIC_DATA]"
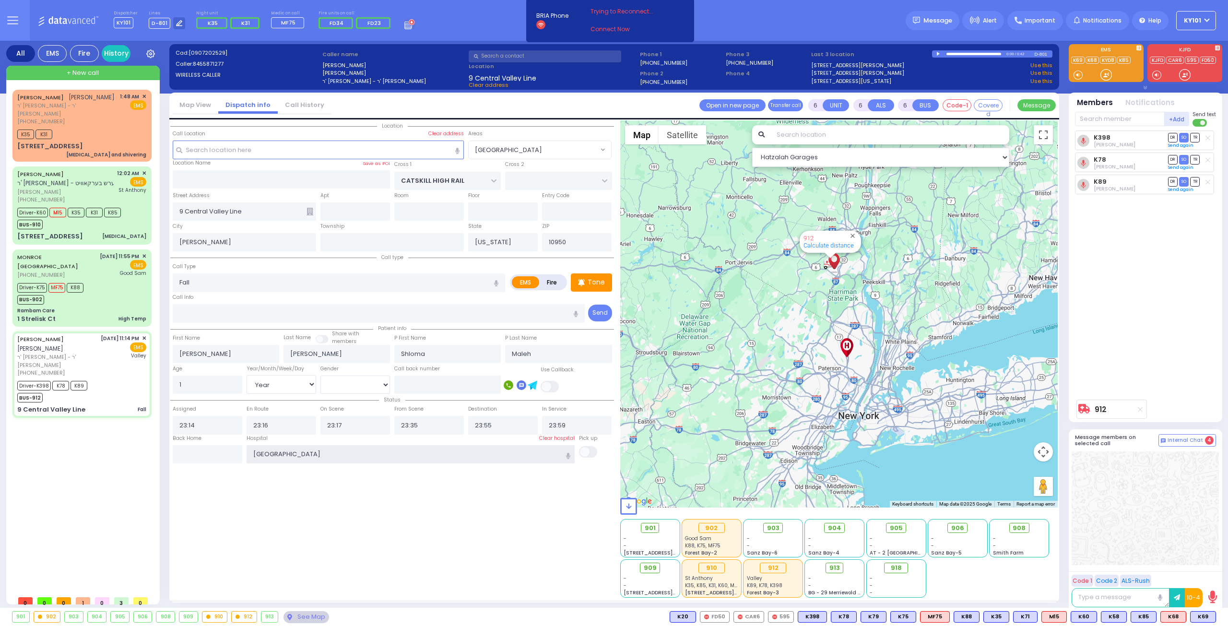
click at [308, 450] on input "[GEOGRAPHIC_DATA]" at bounding box center [411, 454] width 329 height 18
click at [308, 449] on input "[GEOGRAPHIC_DATA]" at bounding box center [411, 454] width 329 height 18
click at [200, 450] on input "text" at bounding box center [208, 454] width 70 height 18
type input "01:51"
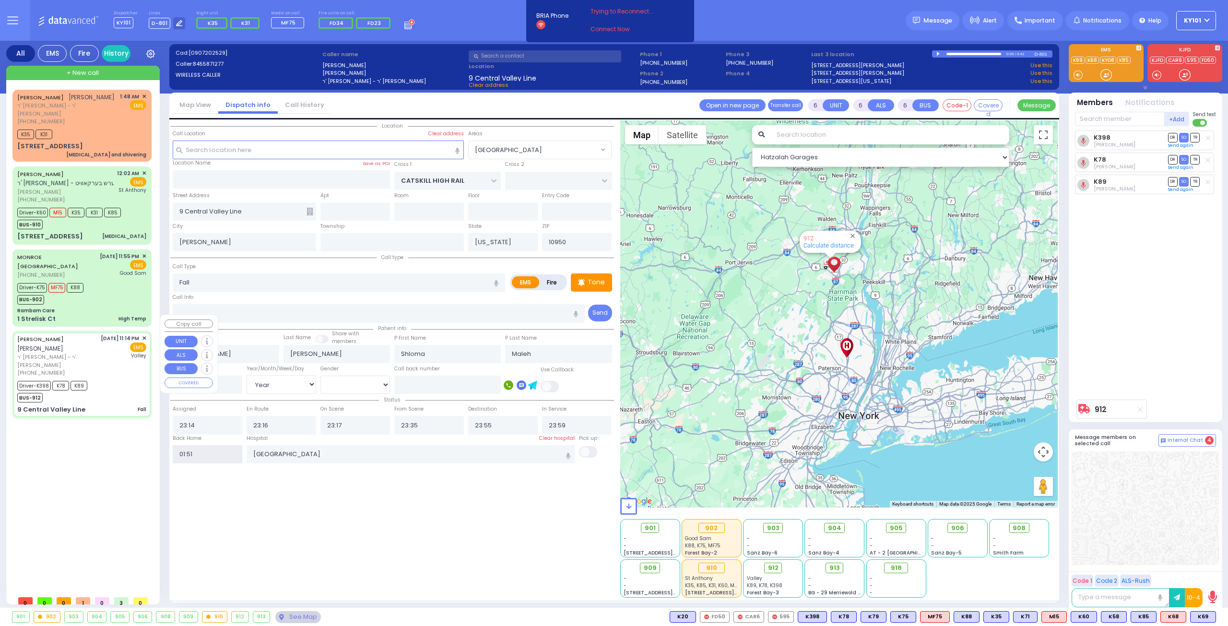
select select
radio input "true"
select select
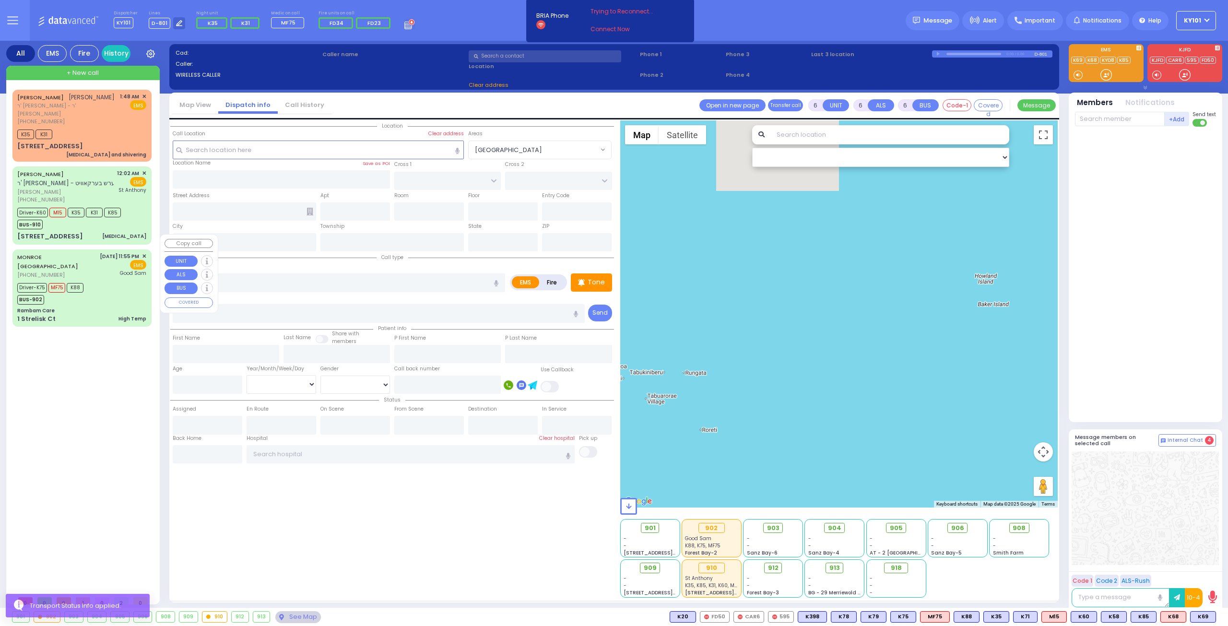
click at [102, 314] on div "1 Strelisk Ct High Temp" at bounding box center [81, 319] width 129 height 10
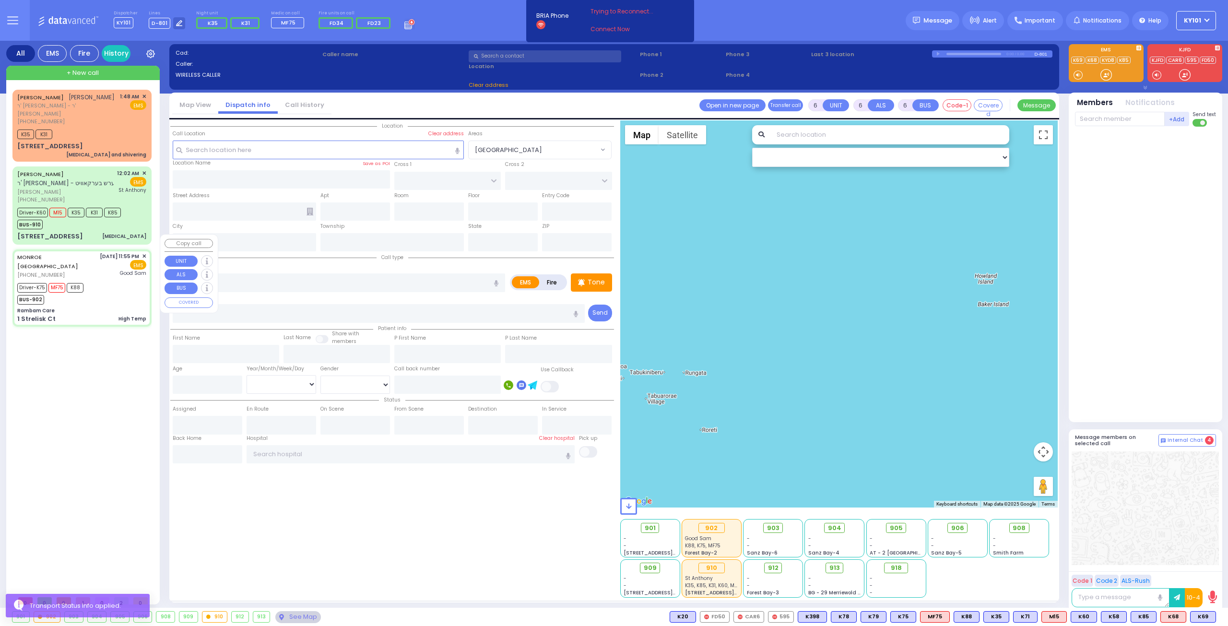
select select
type input "High Temp"
radio input "true"
type input "17 weeks preg"
type input "Faigy"
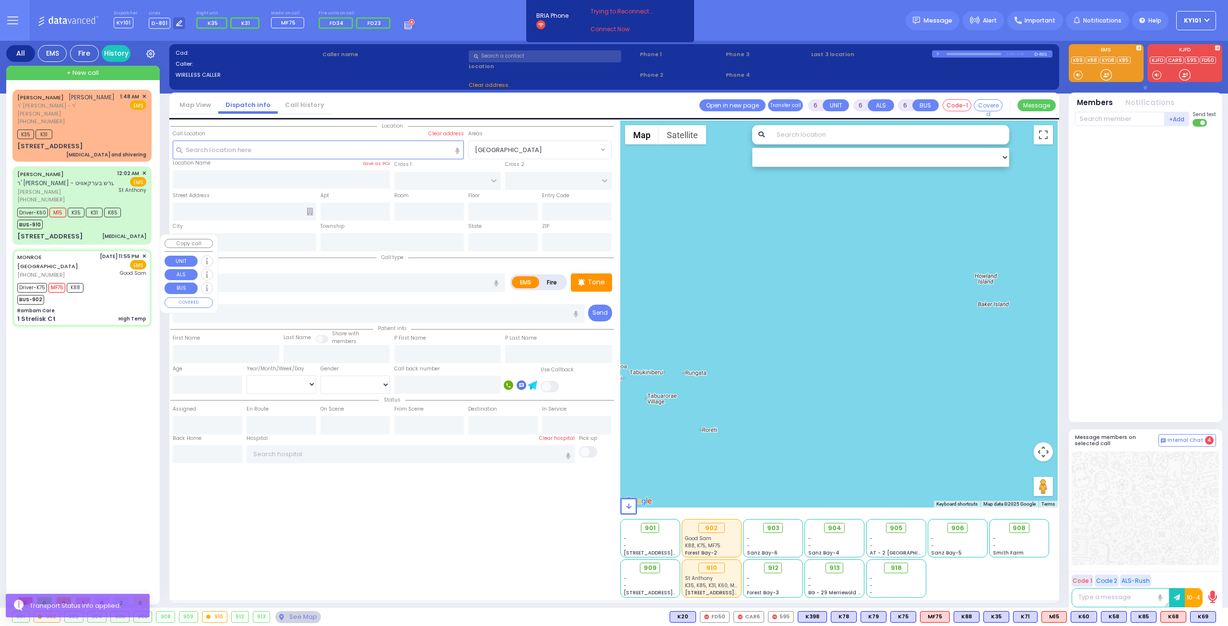
type input "Weinberger"
type input "20"
select select "Year"
select select "[DEMOGRAPHIC_DATA]"
type input "23:55"
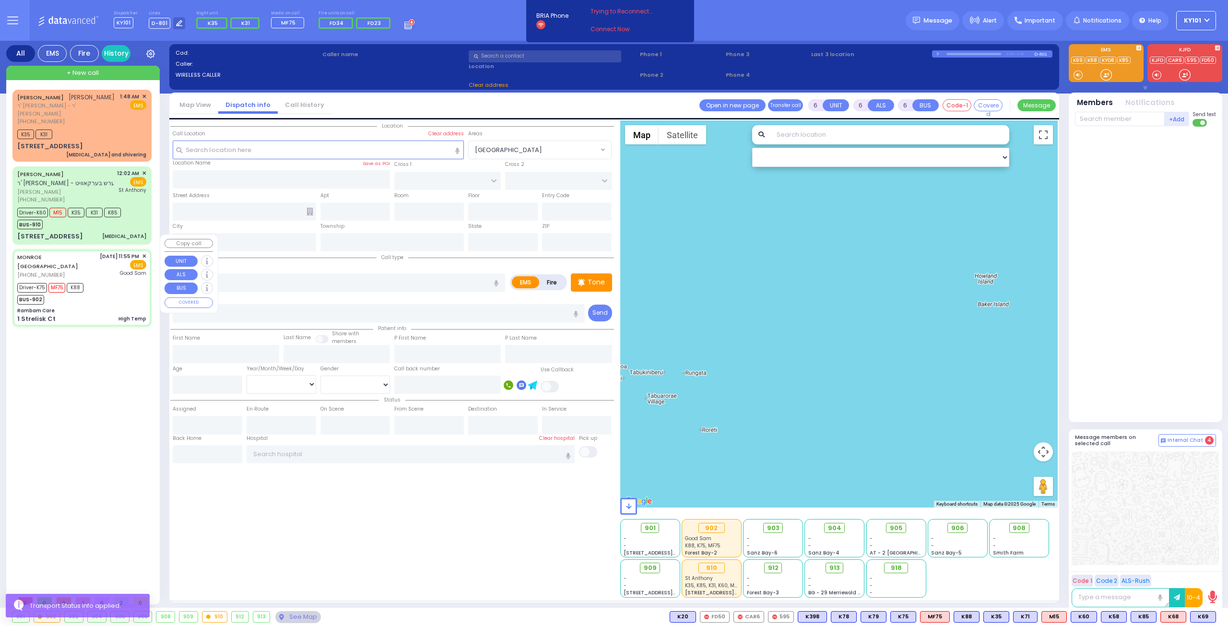
type input "23:58"
type input "23:59"
type input "00:09"
type input "00:20"
type input "00:55"
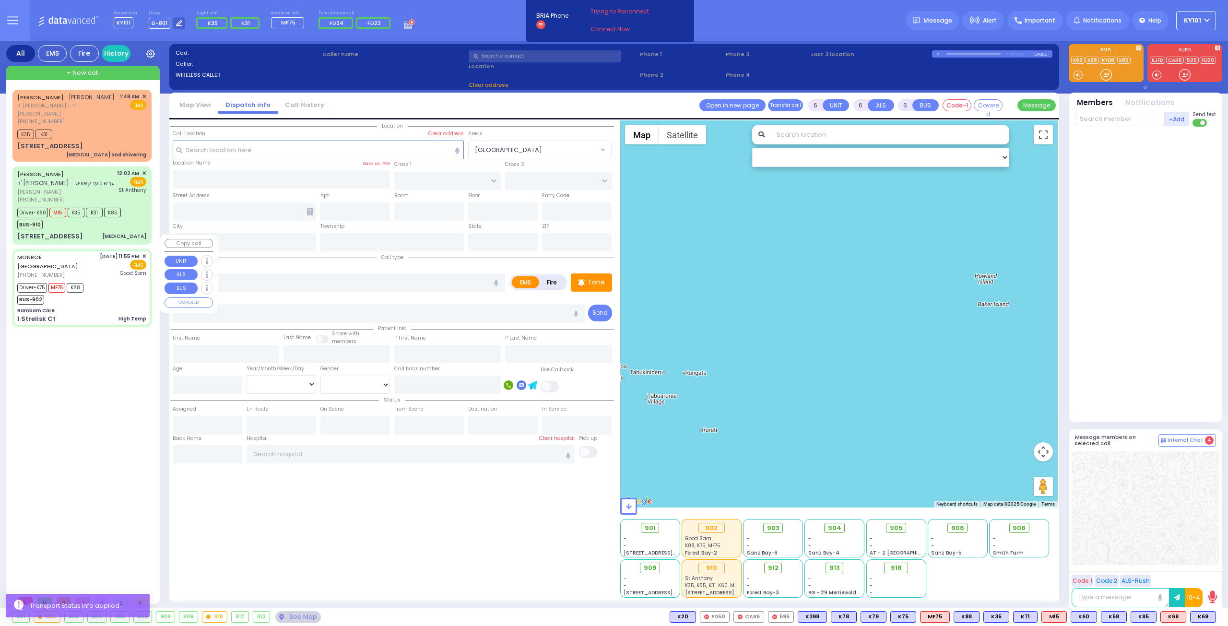
type input "[GEOGRAPHIC_DATA]"
type input "Rambam Care"
type input "FOREST RD"
type input "1 Strelisk Ct"
type input "[PERSON_NAME]"
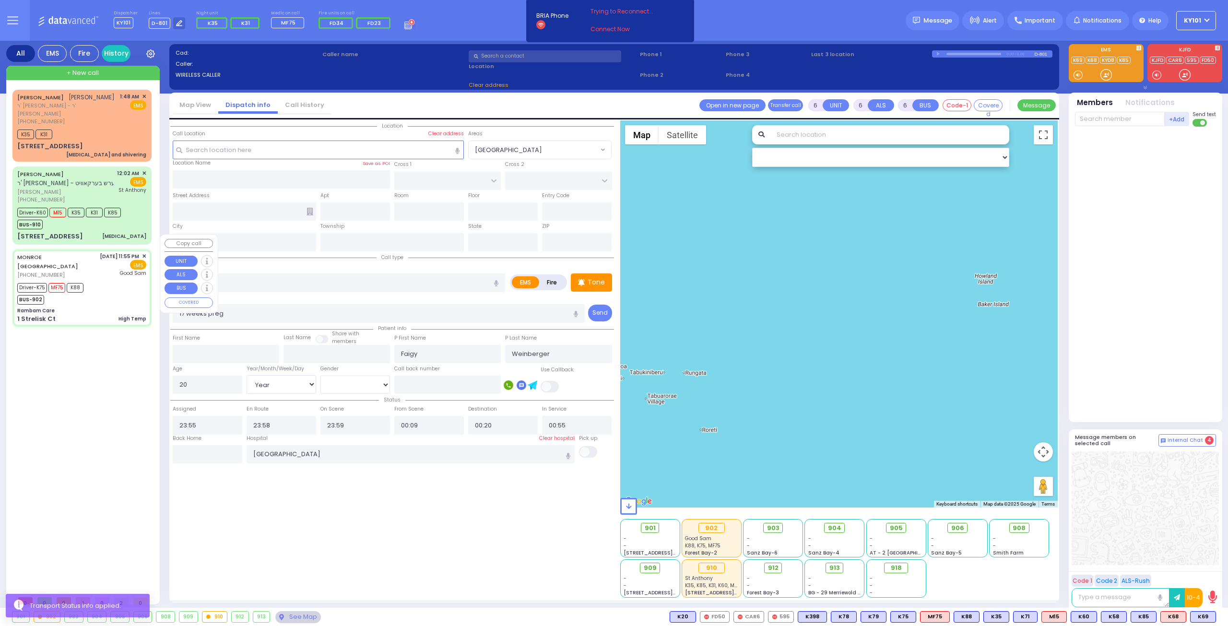
type input "[US_STATE]"
type input "10950"
select select "Hatzalah Garages"
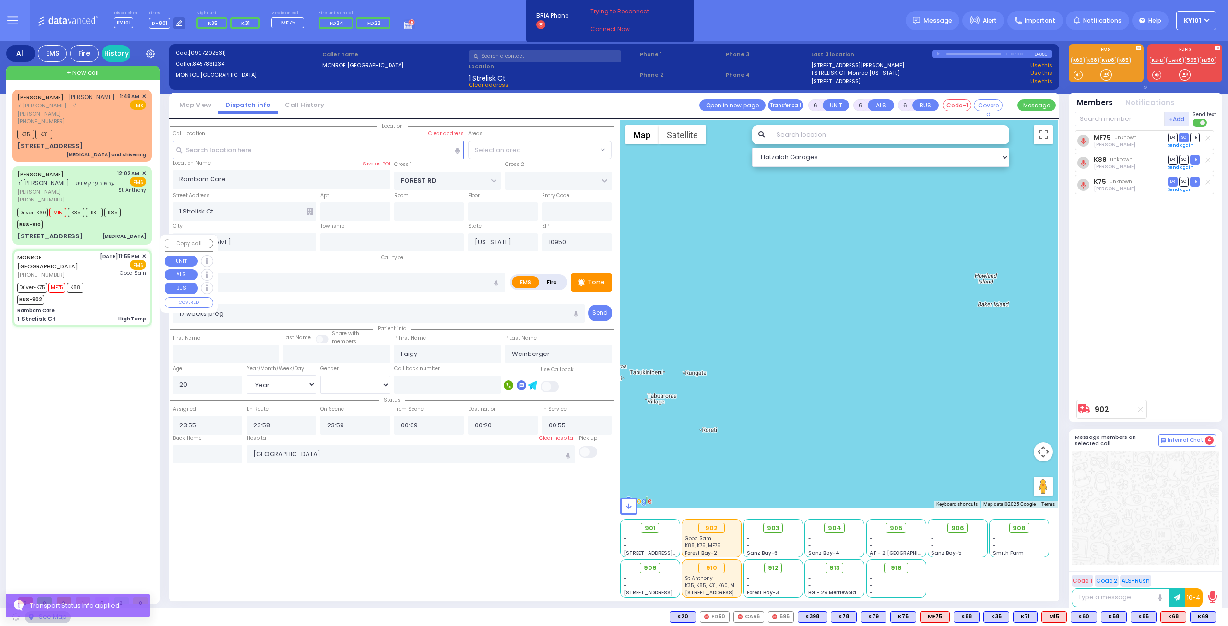
select select "MONROE"
click at [199, 445] on input "text" at bounding box center [208, 454] width 70 height 18
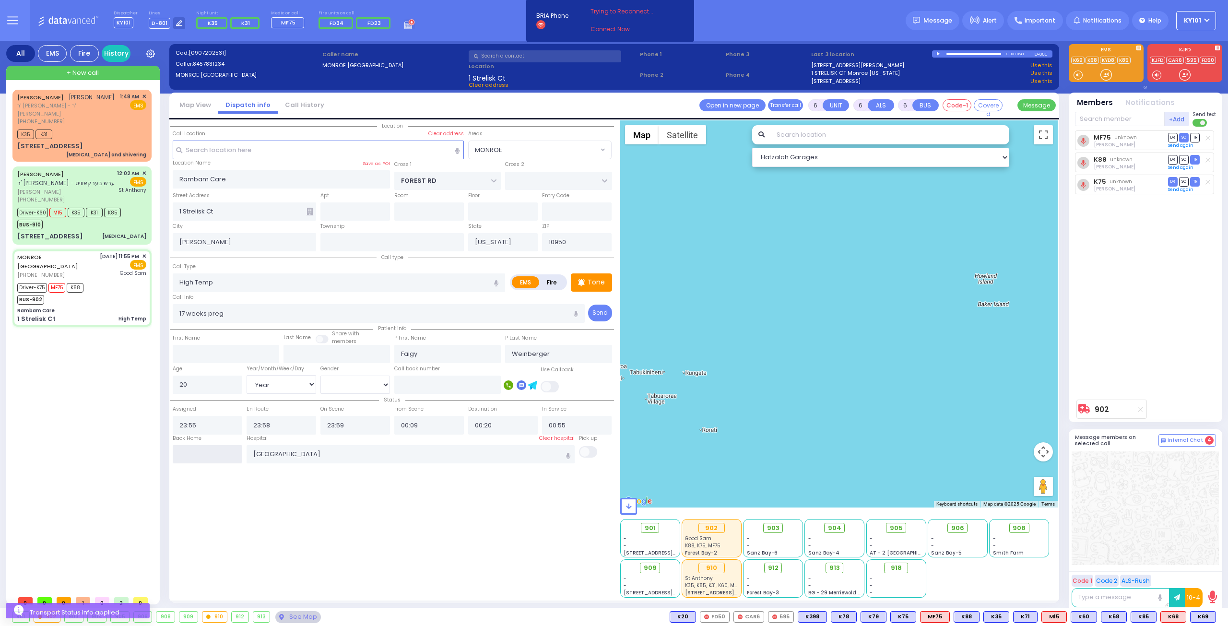
click at [198, 445] on input "text" at bounding box center [208, 454] width 70 height 18
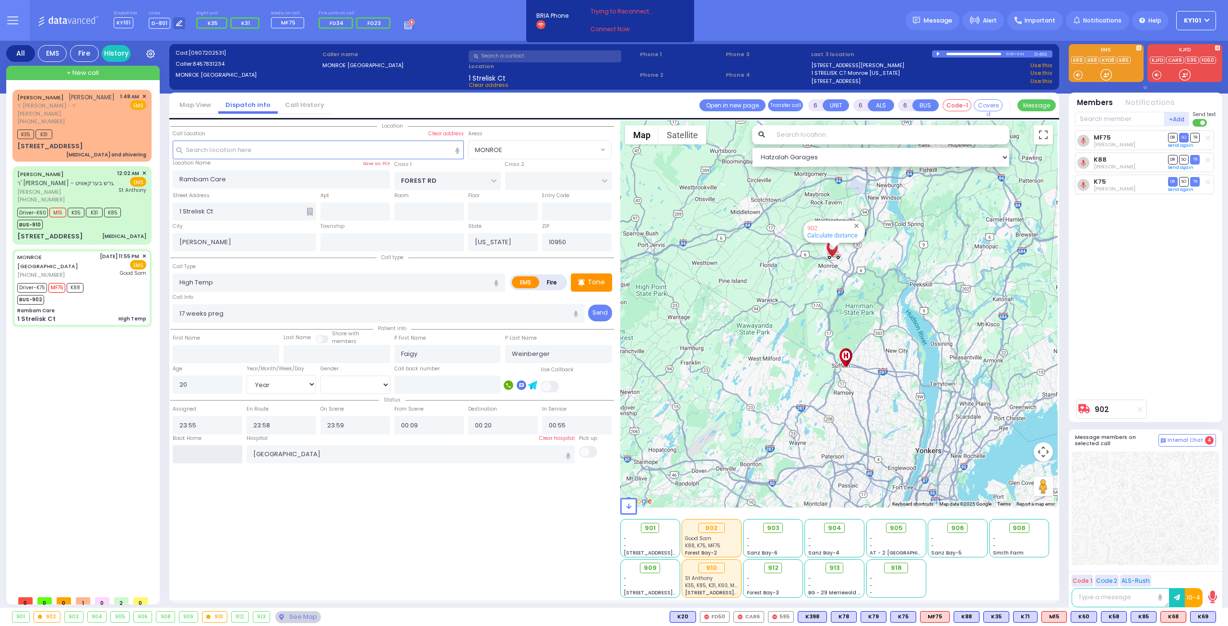
click at [207, 450] on input "text" at bounding box center [208, 454] width 70 height 18
type input "01:51"
select select
radio input "true"
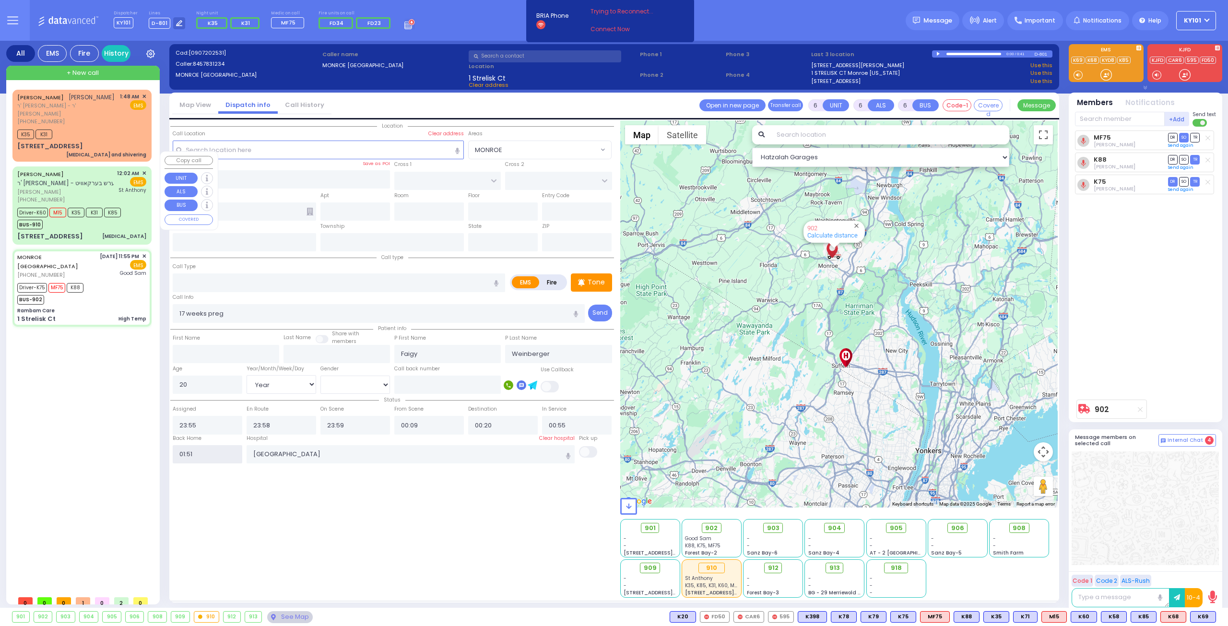
select select
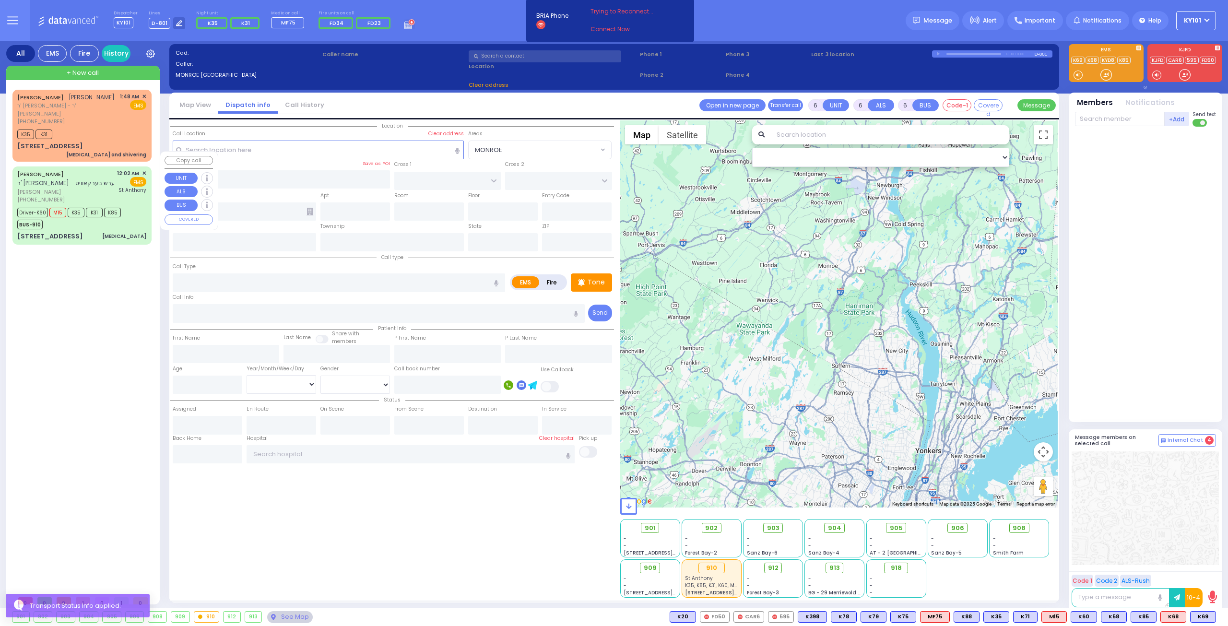
click at [105, 217] on div "BUS-910" at bounding box center [69, 223] width 104 height 12
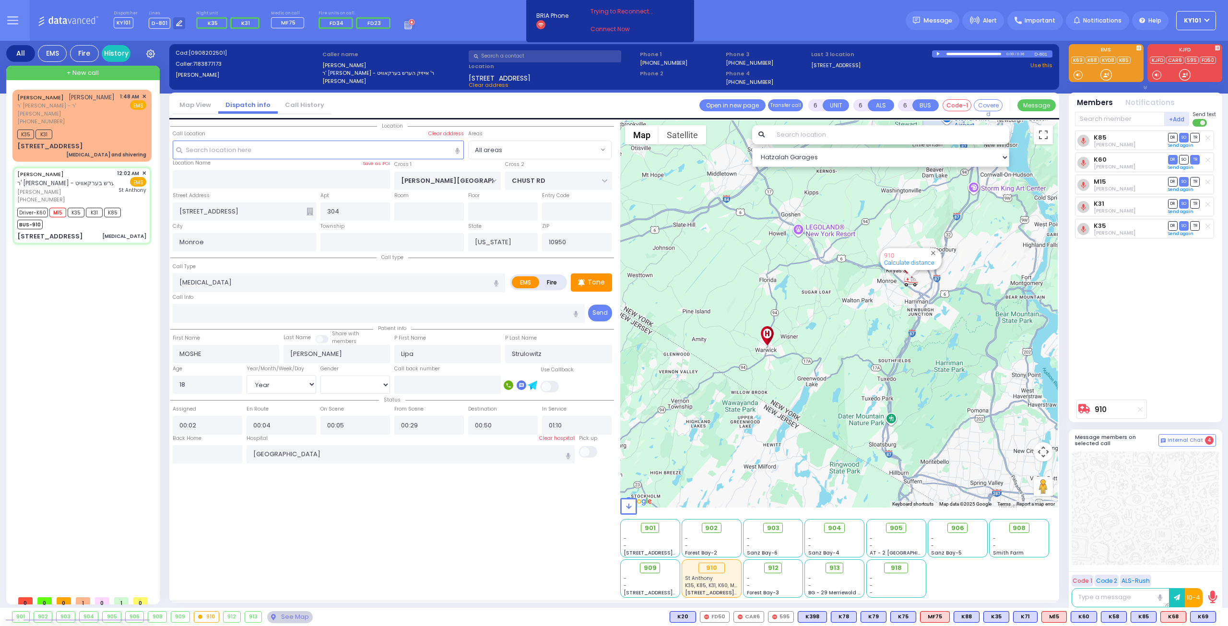
click at [213, 442] on div "Back Home" at bounding box center [208, 440] width 70 height 11
click at [213, 445] on input "text" at bounding box center [208, 454] width 70 height 18
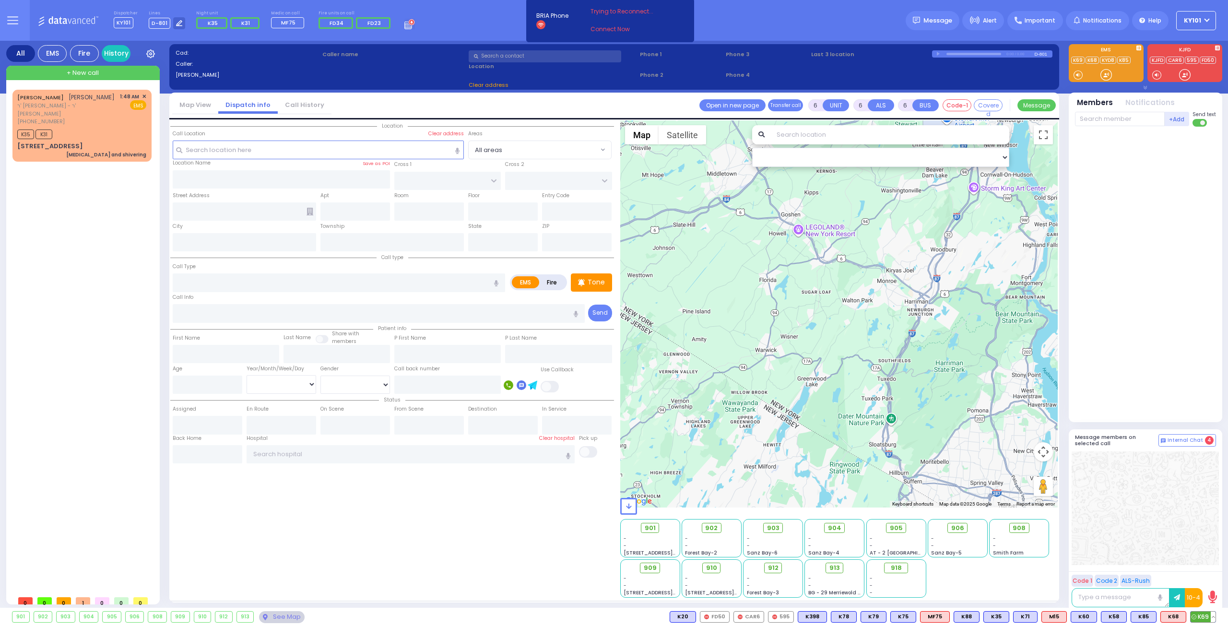
click at [1211, 617] on button at bounding box center [1213, 617] width 5 height 11
click at [1124, 492] on div at bounding box center [1145, 508] width 147 height 114
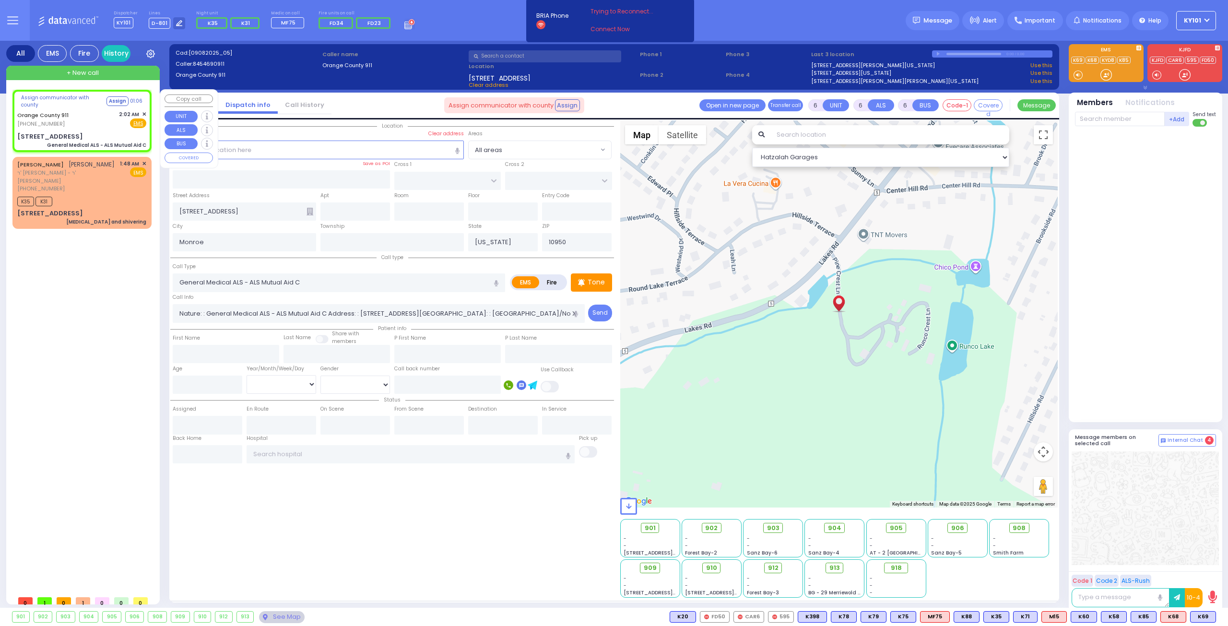
click at [144, 113] on span "✕" at bounding box center [144, 114] width 4 height 8
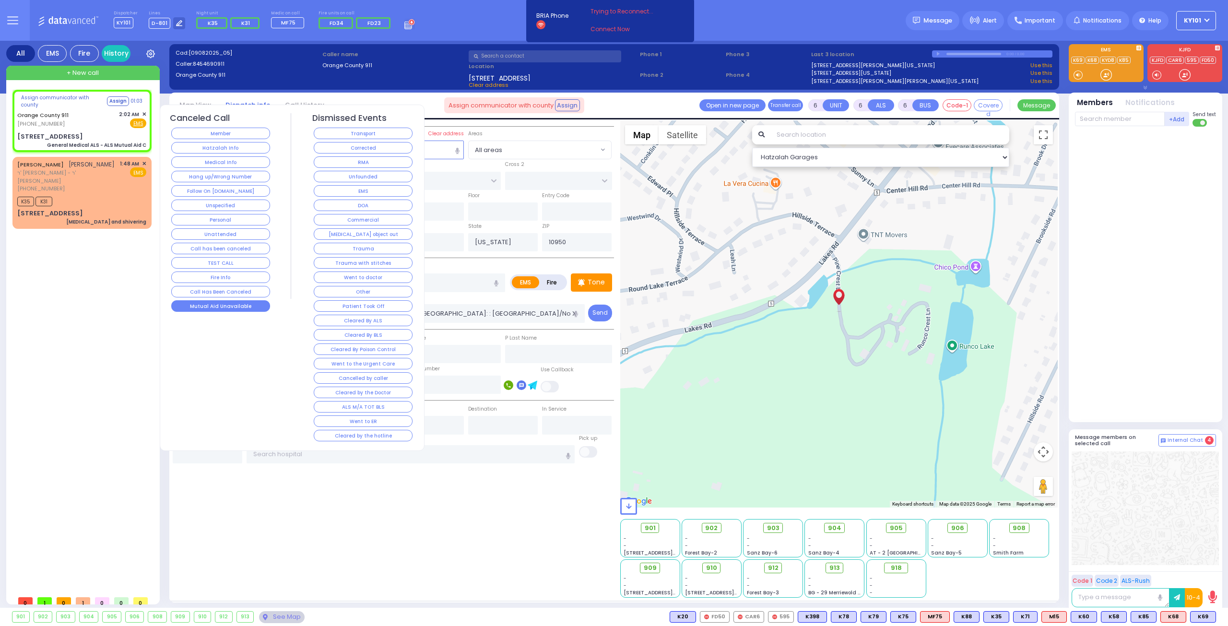
click at [244, 300] on button "Mutual Aid Unavailable" at bounding box center [220, 306] width 99 height 12
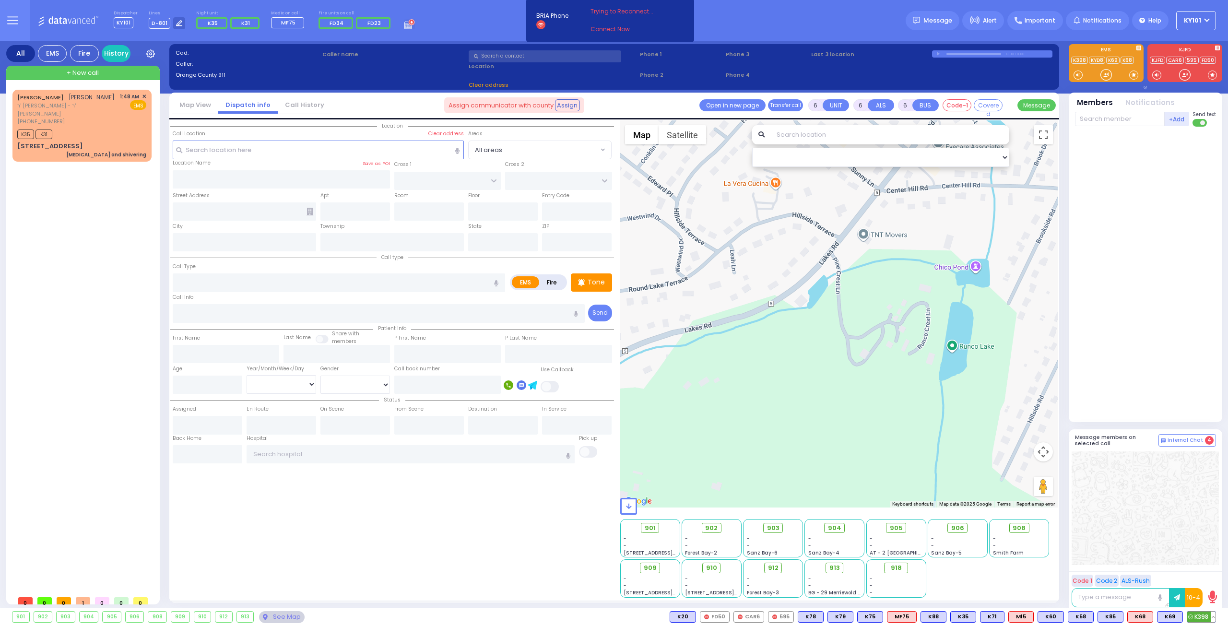
click at [1195, 616] on span "K398" at bounding box center [1201, 617] width 28 height 11
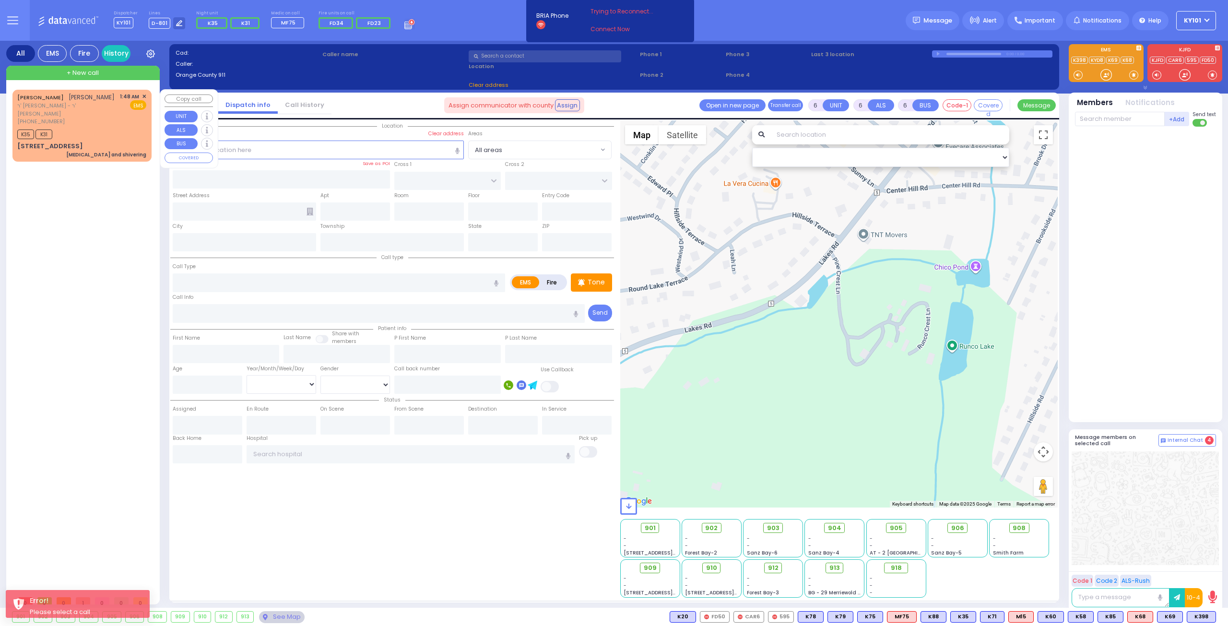
click at [78, 118] on div "[PHONE_NUMBER]" at bounding box center [66, 122] width 99 height 8
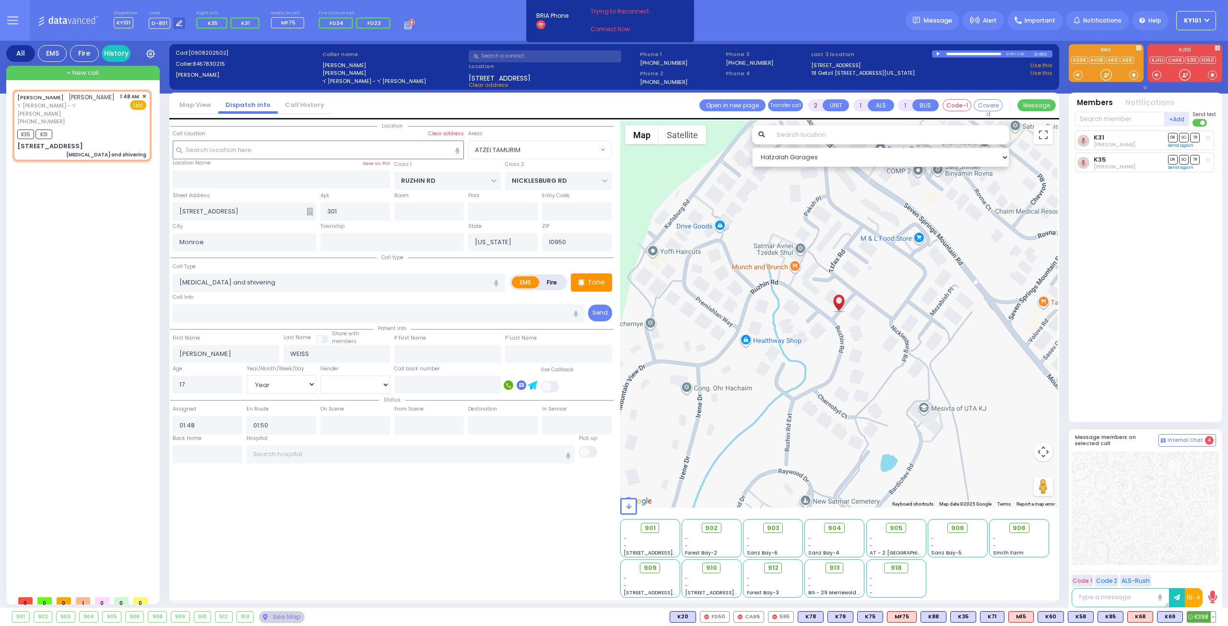
click at [1191, 619] on circle at bounding box center [1190, 617] width 4 height 4
click at [1195, 618] on icon at bounding box center [1196, 617] width 5 height 5
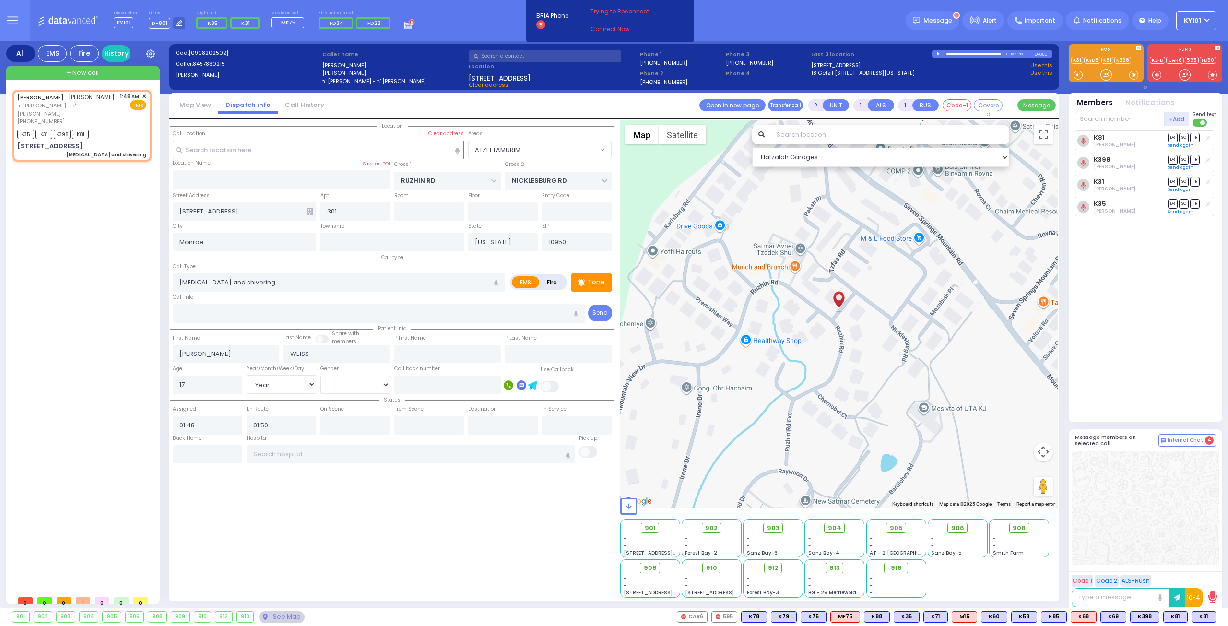
click at [0, 0] on button "10-4" at bounding box center [0, 0] width 0 height 0
click at [0, 0] on button "Send" at bounding box center [0, 0] width 0 height 0
click at [774, 566] on span "912" at bounding box center [777, 568] width 11 height 10
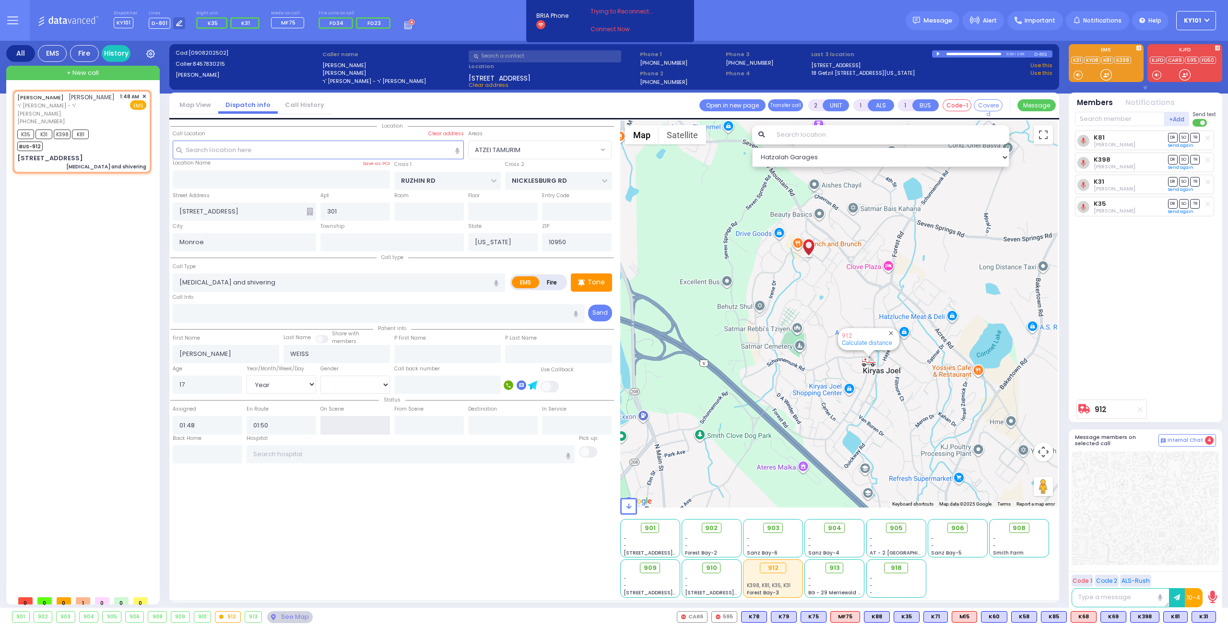
click at [362, 425] on input "text" at bounding box center [356, 425] width 70 height 18
click at [335, 447] on input "text" at bounding box center [411, 454] width 329 height 18
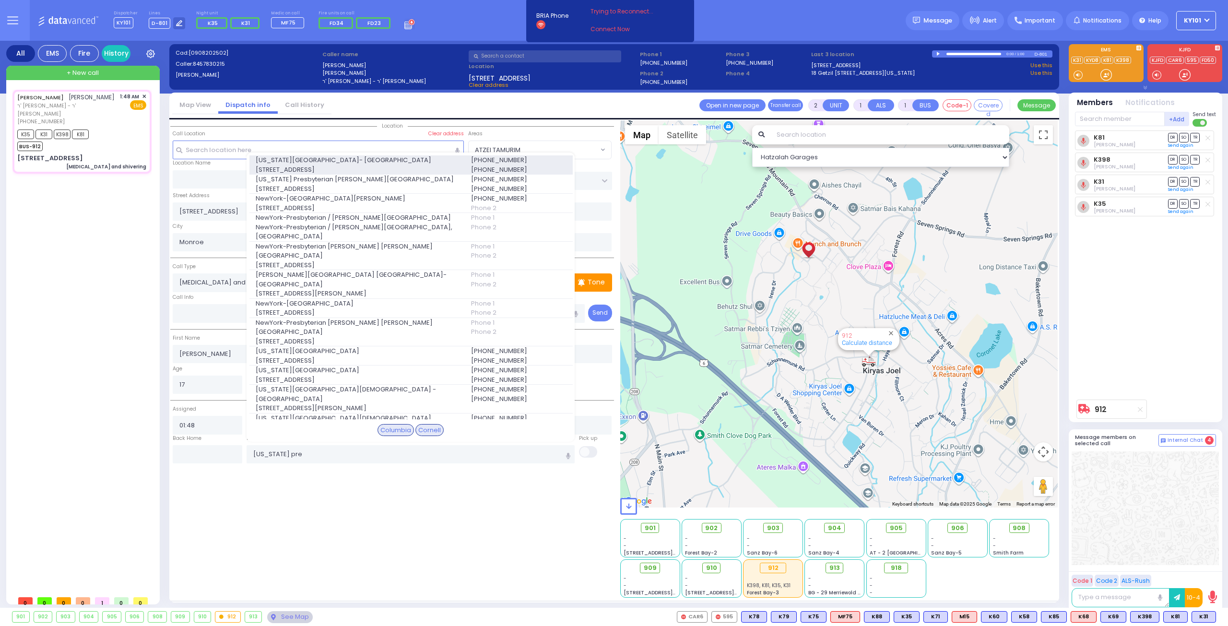
click at [374, 165] on span "[US_STATE][GEOGRAPHIC_DATA]- [GEOGRAPHIC_DATA]" at bounding box center [358, 160] width 204 height 10
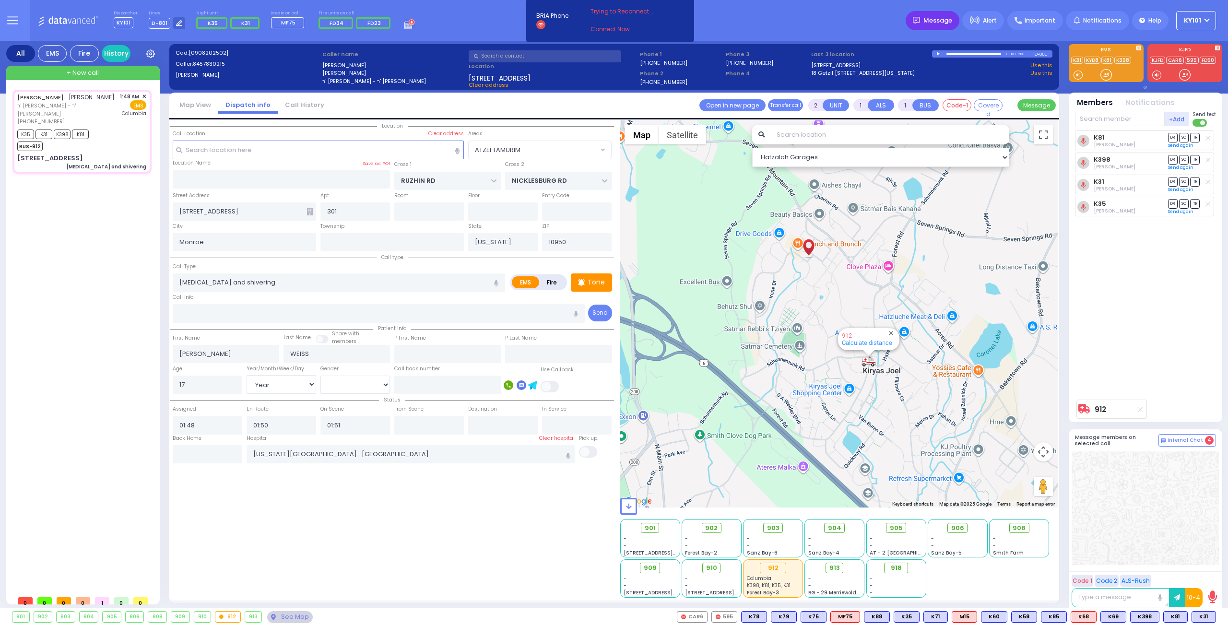
click at [929, 20] on div "Message" at bounding box center [933, 20] width 54 height 19
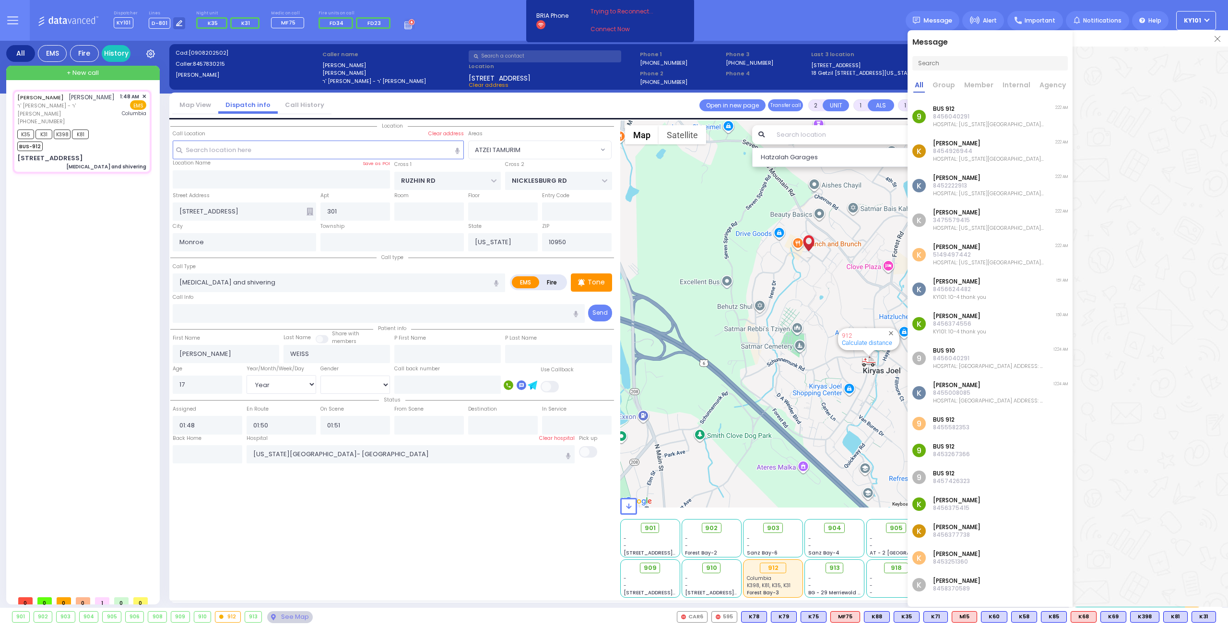
click at [1220, 36] on img at bounding box center [1218, 39] width 6 height 6
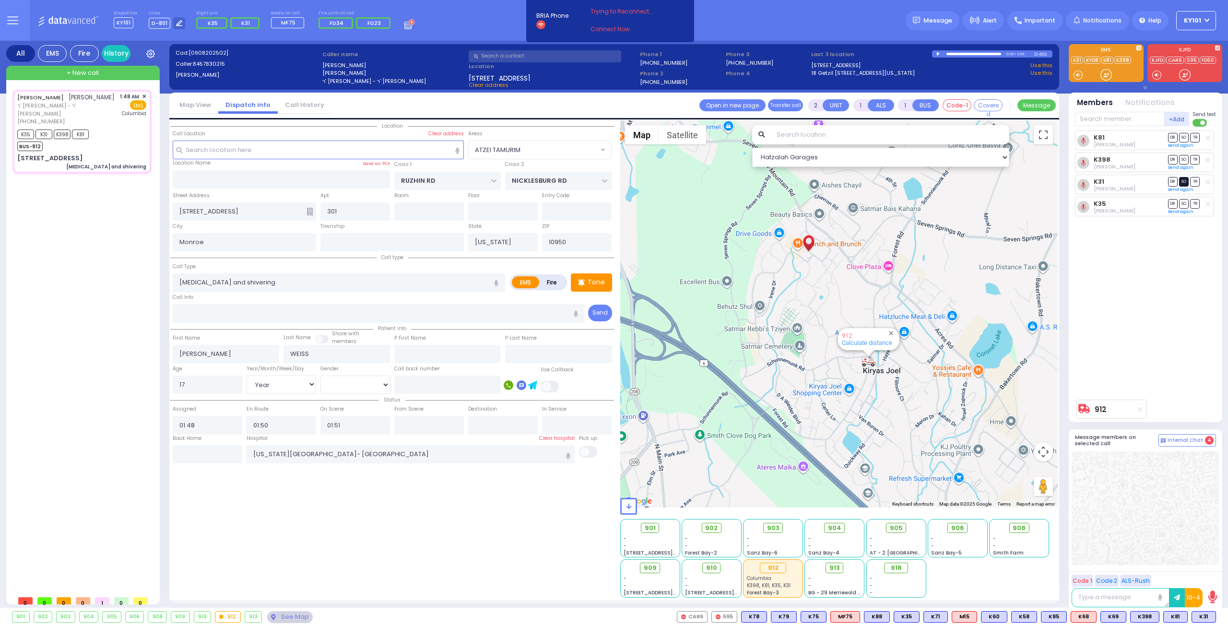
click at [1187, 182] on span "SO" at bounding box center [1184, 181] width 10 height 9
click at [1187, 200] on span "SO" at bounding box center [1184, 203] width 10 height 9
click at [85, 71] on span "+ New call" at bounding box center [83, 73] width 32 height 10
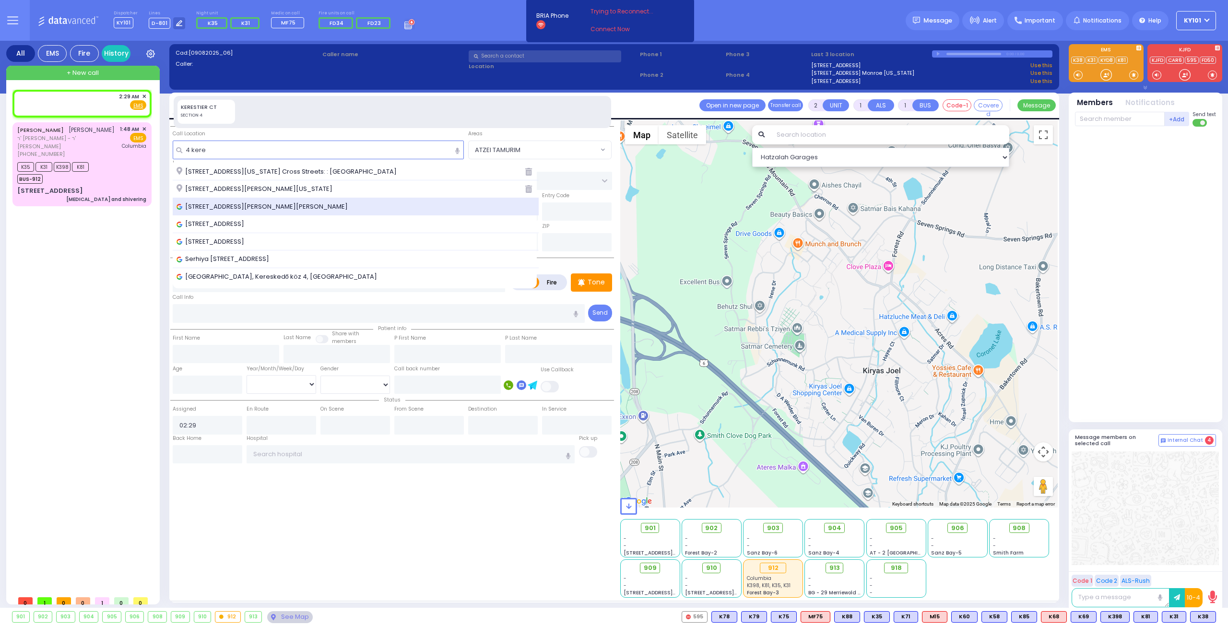
click at [286, 204] on span "[STREET_ADDRESS][PERSON_NAME][PERSON_NAME]" at bounding box center [264, 207] width 175 height 10
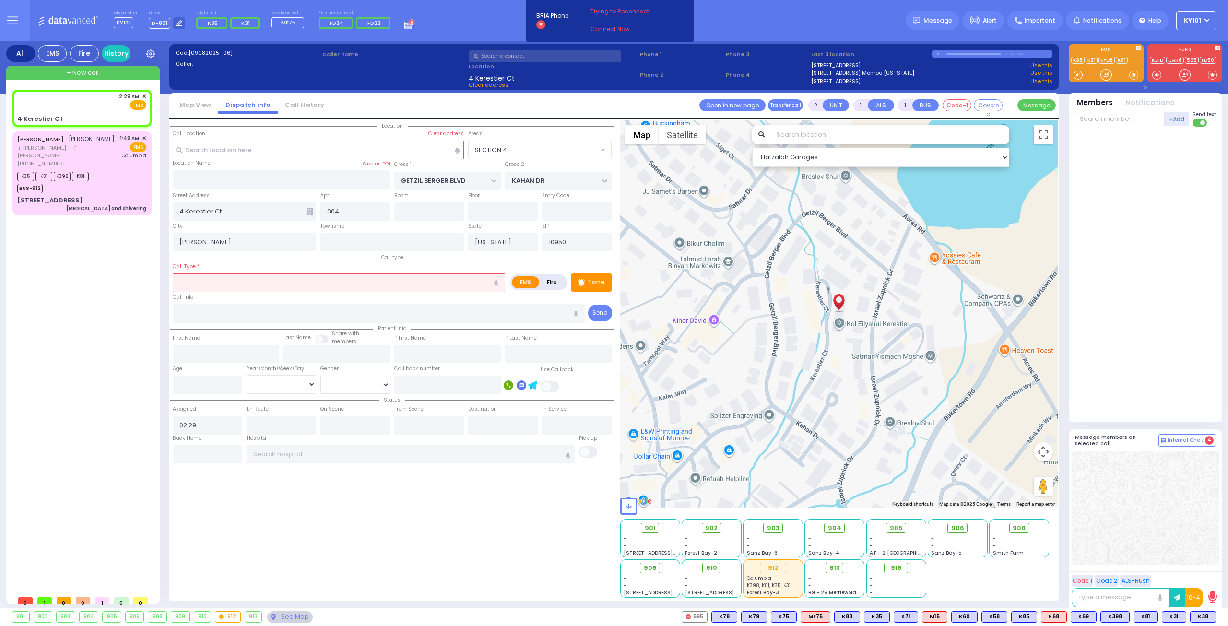
click at [307, 211] on icon at bounding box center [310, 212] width 7 height 8
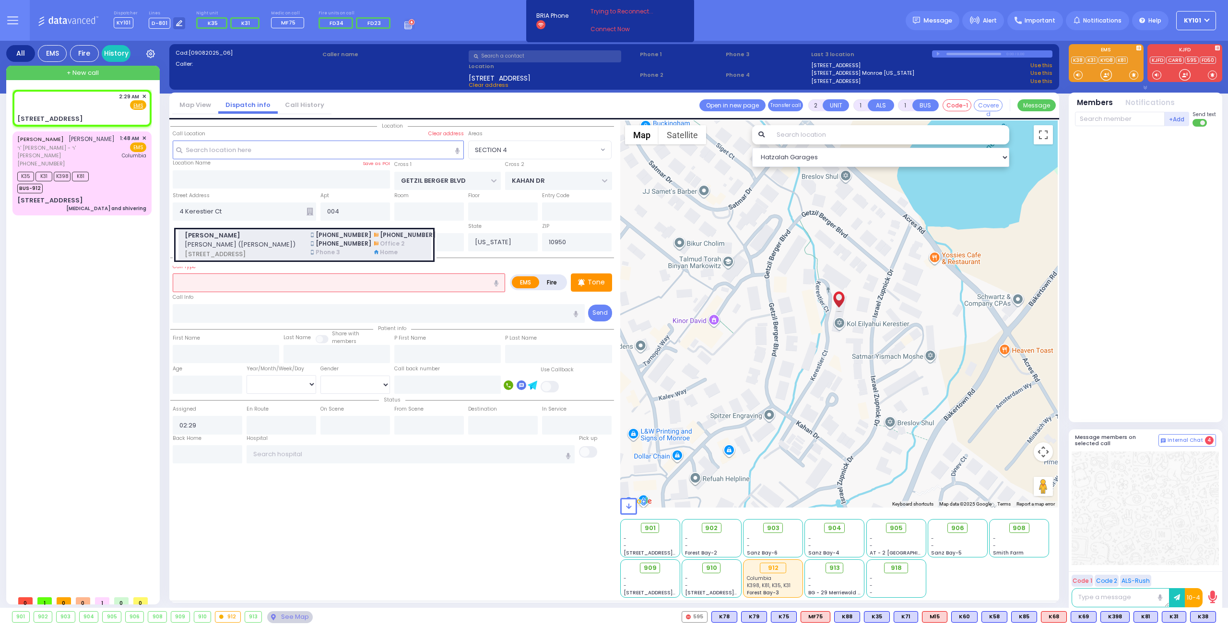
click at [247, 240] on span "[PERSON_NAME] ([PERSON_NAME])" at bounding box center [242, 245] width 115 height 10
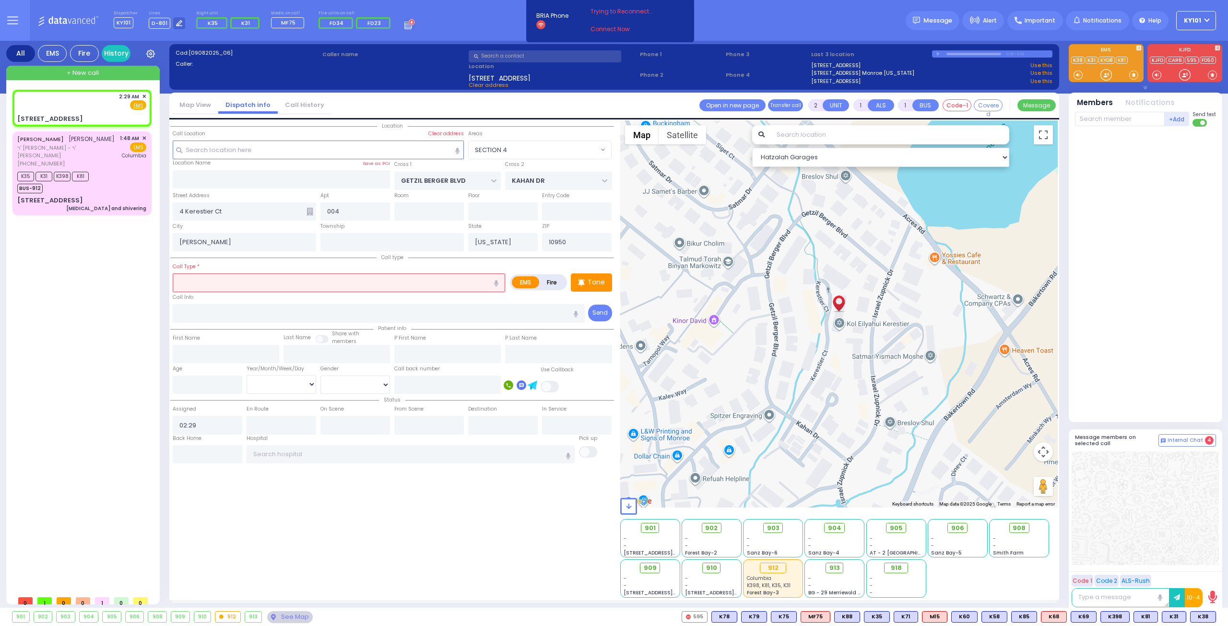
click at [209, 278] on input "text" at bounding box center [339, 282] width 332 height 18
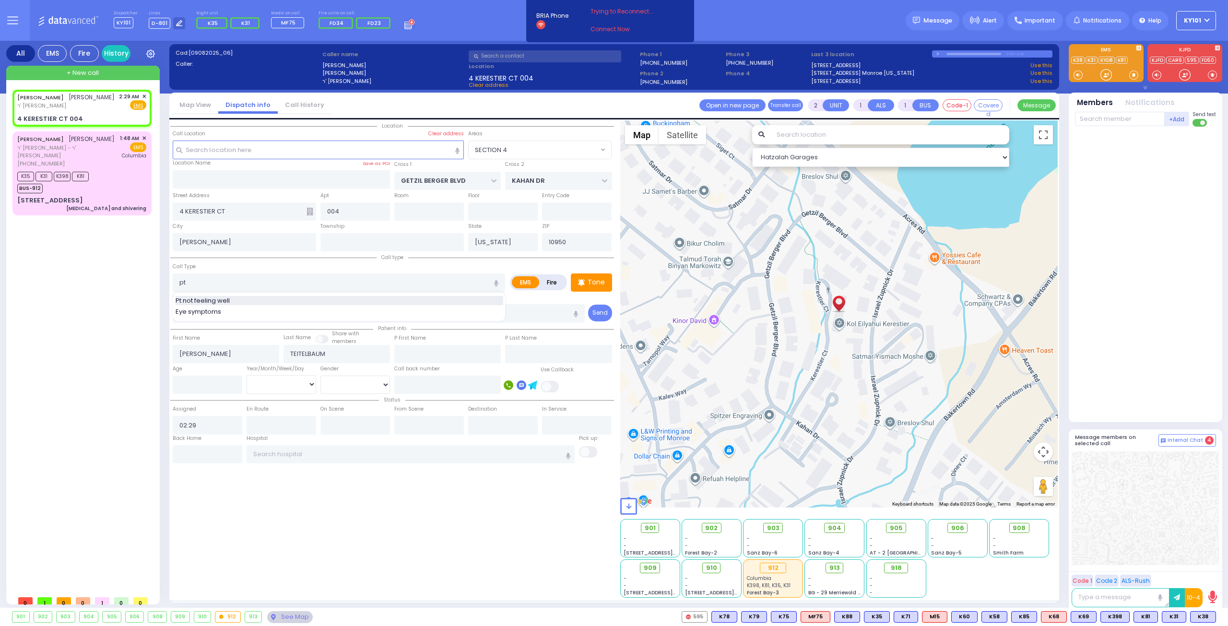
click at [230, 299] on span "Pt not feeling well" at bounding box center [205, 301] width 58 height 10
click at [1113, 118] on input "text" at bounding box center [1120, 119] width 90 height 14
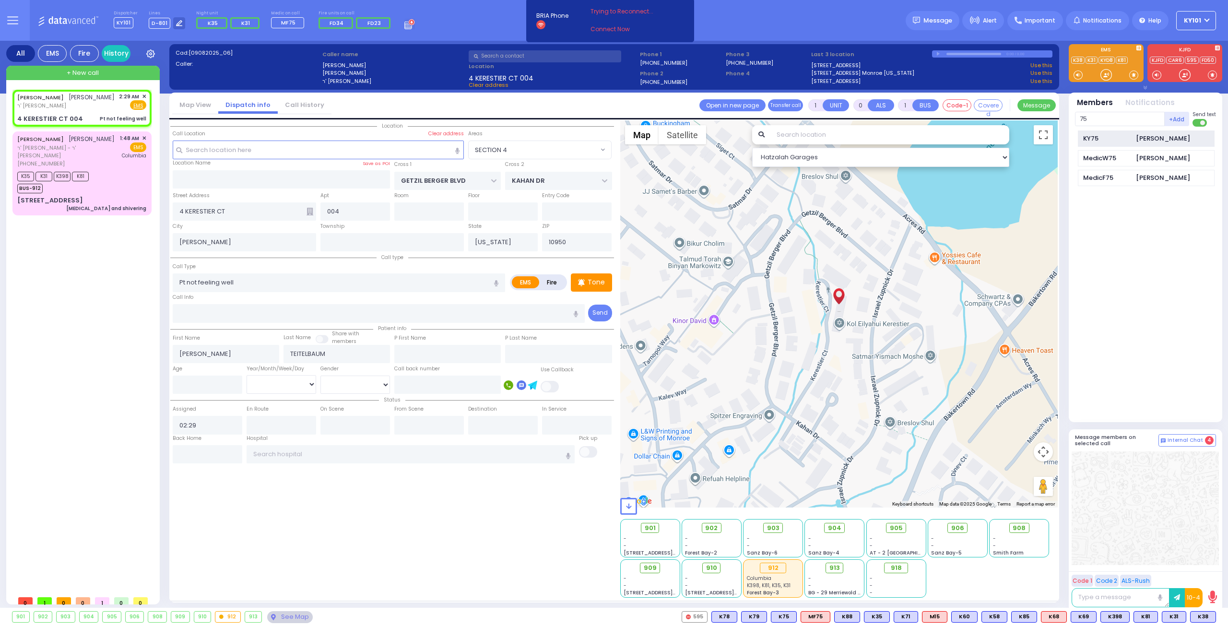
click at [1127, 134] on div "KY75" at bounding box center [1107, 139] width 48 height 10
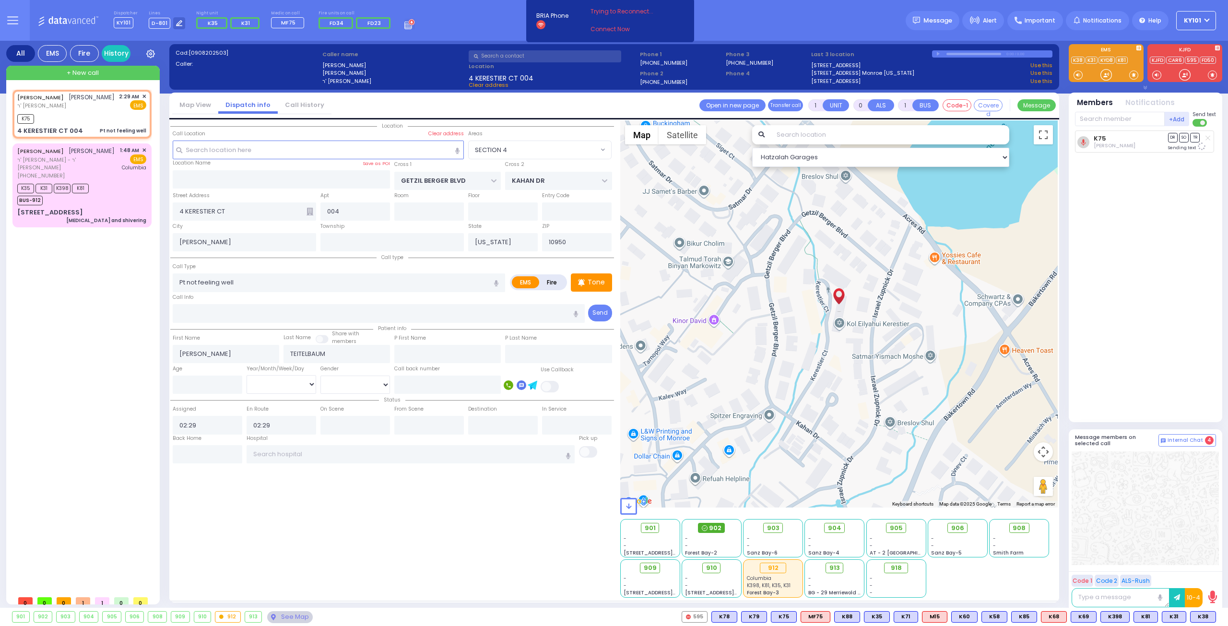
click at [716, 530] on span "902" at bounding box center [715, 528] width 12 height 10
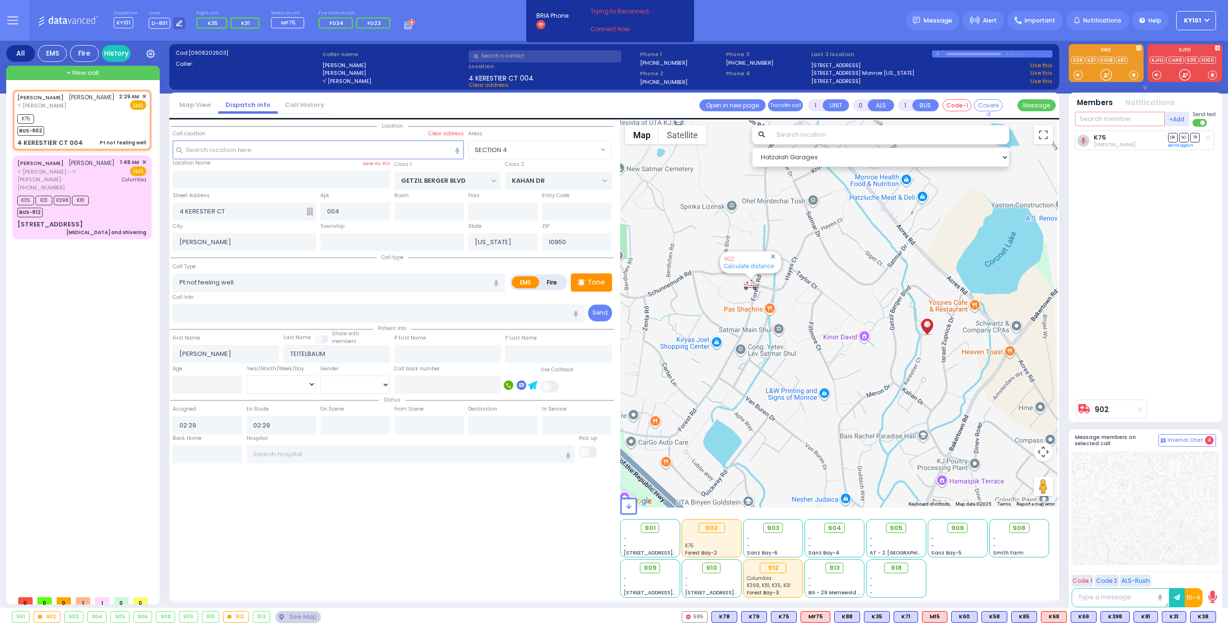
click at [1089, 117] on input "text" at bounding box center [1120, 119] width 90 height 14
click at [1115, 137] on div "Driver" at bounding box center [1107, 139] width 48 height 10
click at [1109, 121] on input "text" at bounding box center [1120, 119] width 90 height 14
click at [1128, 134] on div "MedicF75" at bounding box center [1107, 139] width 48 height 10
click at [69, 167] on span "[PERSON_NAME]" at bounding box center [92, 163] width 46 height 8
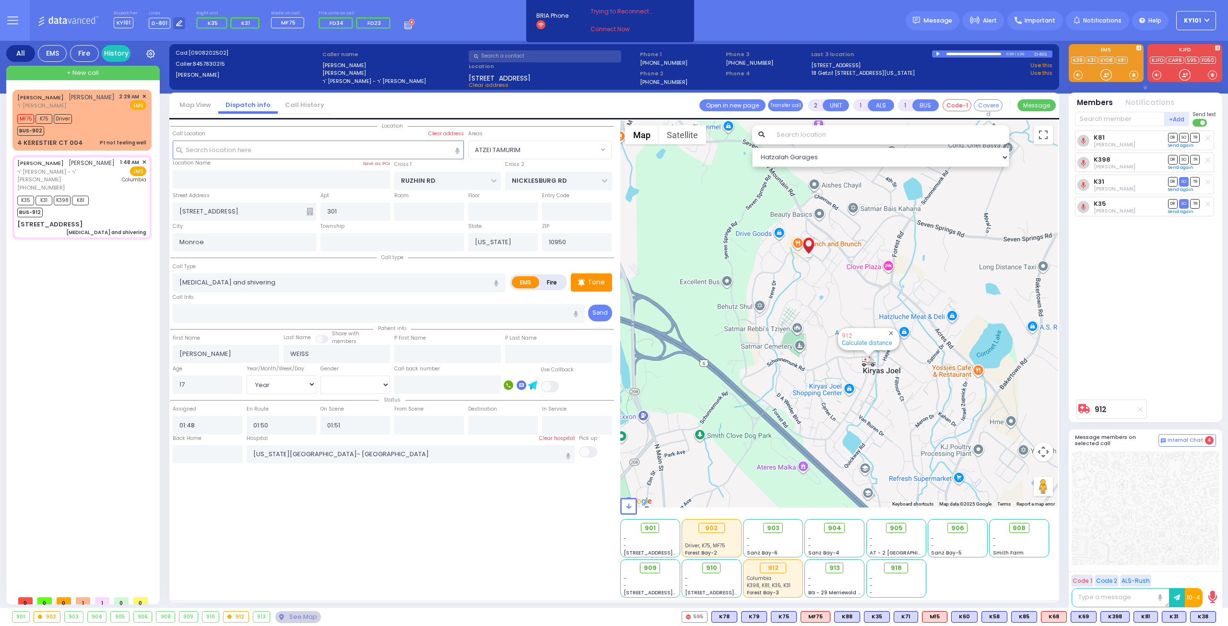
click at [938, 55] on div at bounding box center [939, 54] width 5 height 4
click at [956, 55] on div at bounding box center [974, 54] width 55 height 2
click at [965, 55] on div "0:15 / 1:00" at bounding box center [983, 53] width 103 height 7
click at [967, 53] on div at bounding box center [974, 54] width 55 height 2
click at [974, 54] on div at bounding box center [974, 54] width 55 height 2
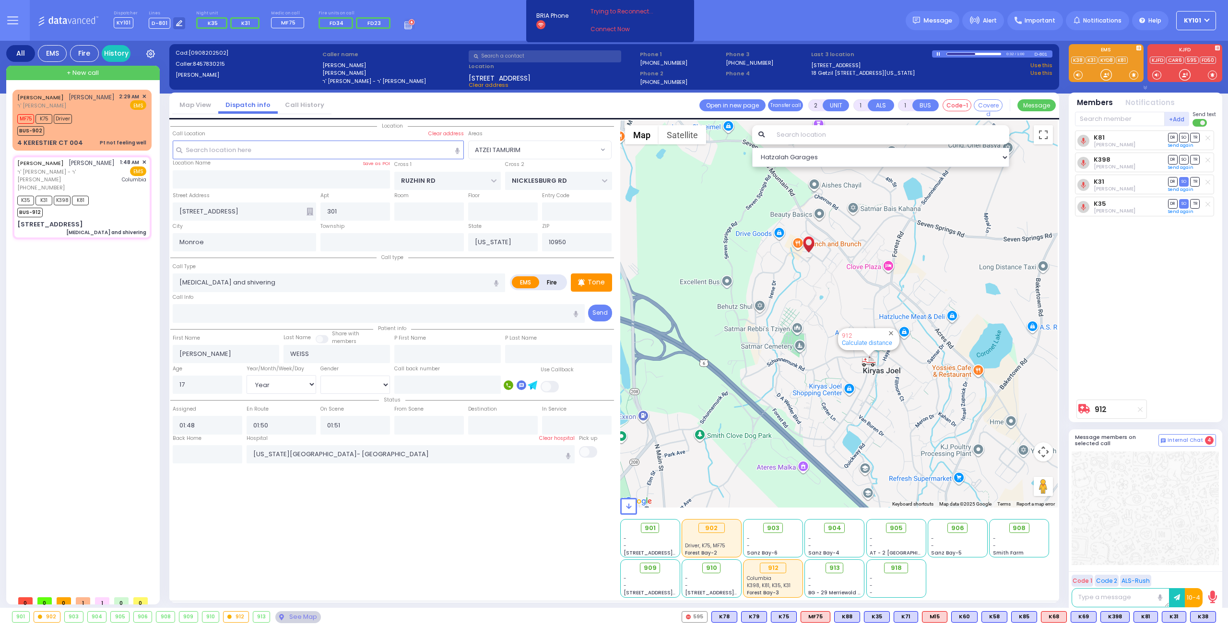
click at [980, 53] on div at bounding box center [974, 54] width 55 height 2
click at [964, 54] on div at bounding box center [973, 53] width 52 height 1
click at [961, 53] on div at bounding box center [957, 53] width 20 height 1
click at [955, 55] on div at bounding box center [974, 54] width 55 height 2
click at [952, 54] on div at bounding box center [951, 53] width 9 height 1
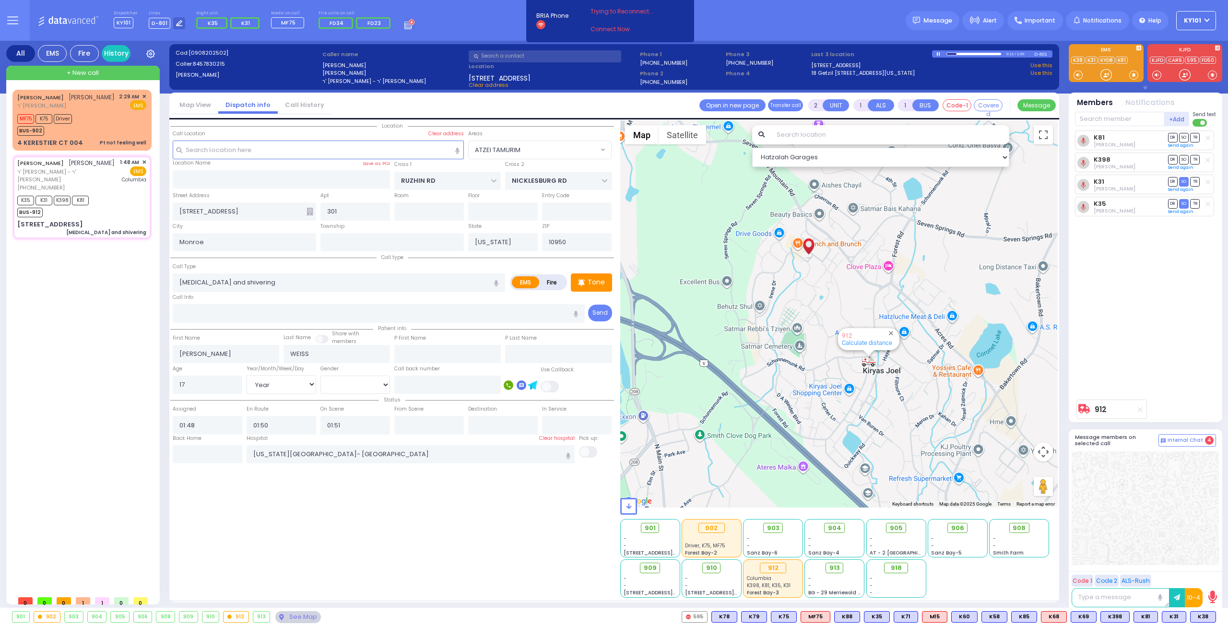
click at [961, 54] on div at bounding box center [974, 54] width 55 height 2
click at [965, 54] on div at bounding box center [974, 54] width 55 height 2
click at [973, 54] on div at bounding box center [974, 54] width 55 height 2
click at [979, 54] on div at bounding box center [974, 54] width 55 height 2
click at [976, 53] on div at bounding box center [964, 53] width 34 height 1
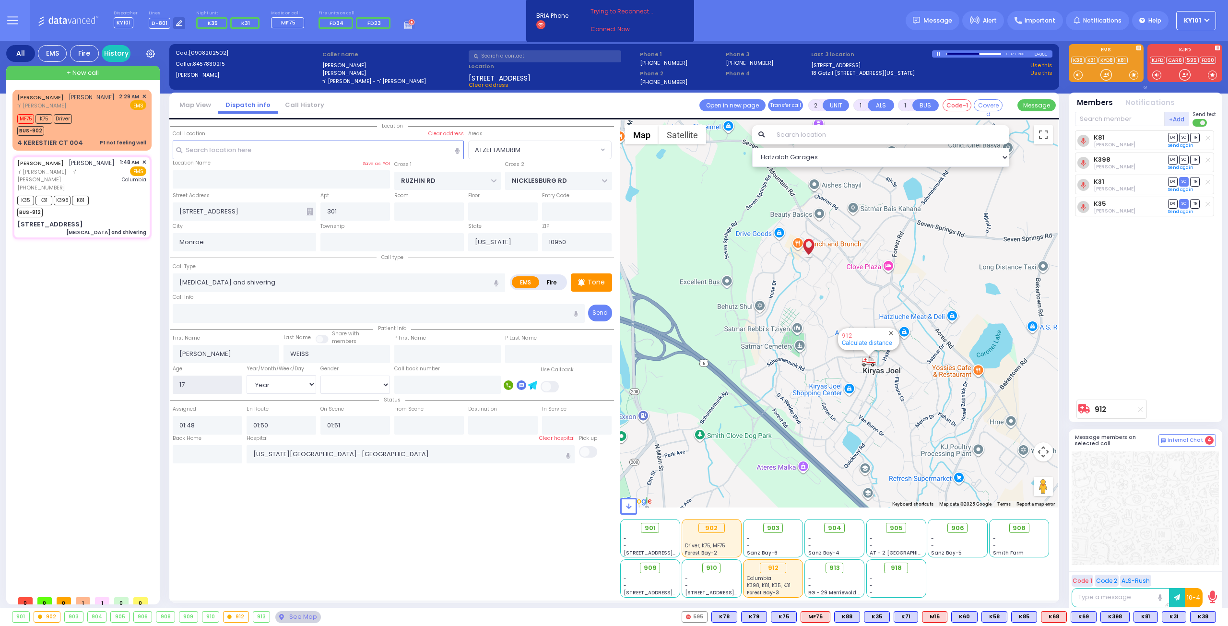
click at [228, 379] on input "17" at bounding box center [208, 385] width 70 height 18
click at [263, 316] on input "text" at bounding box center [379, 313] width 413 height 18
click at [98, 132] on div "MF75 K75 Driver BUS-902" at bounding box center [81, 124] width 129 height 24
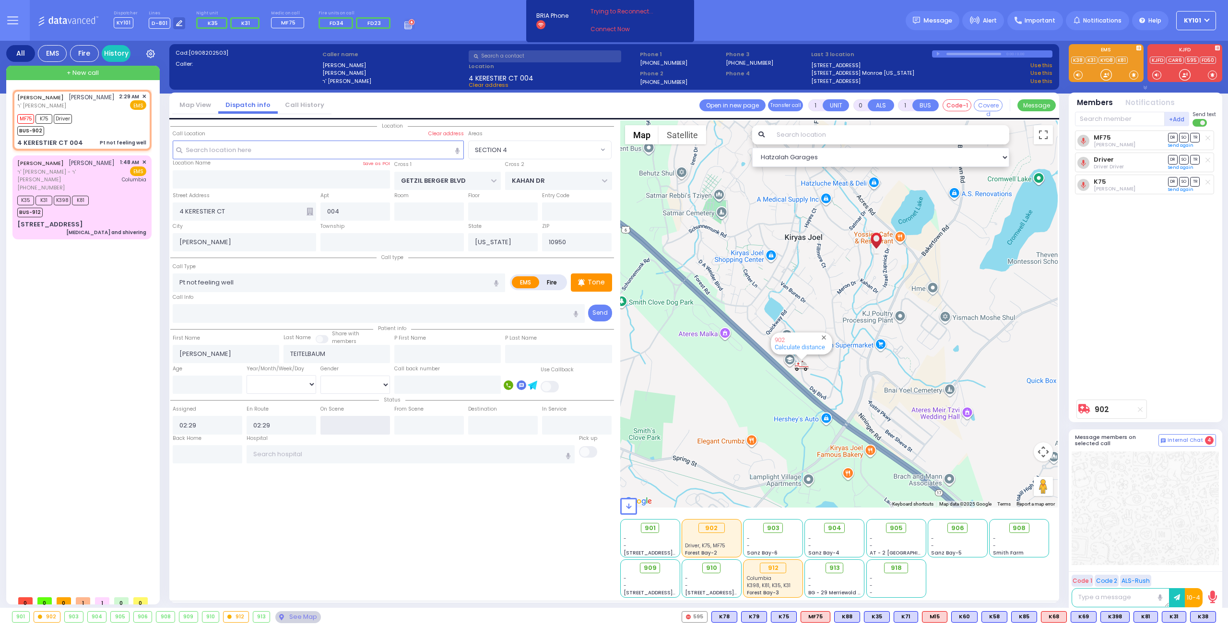
click at [353, 422] on input "text" at bounding box center [356, 425] width 70 height 18
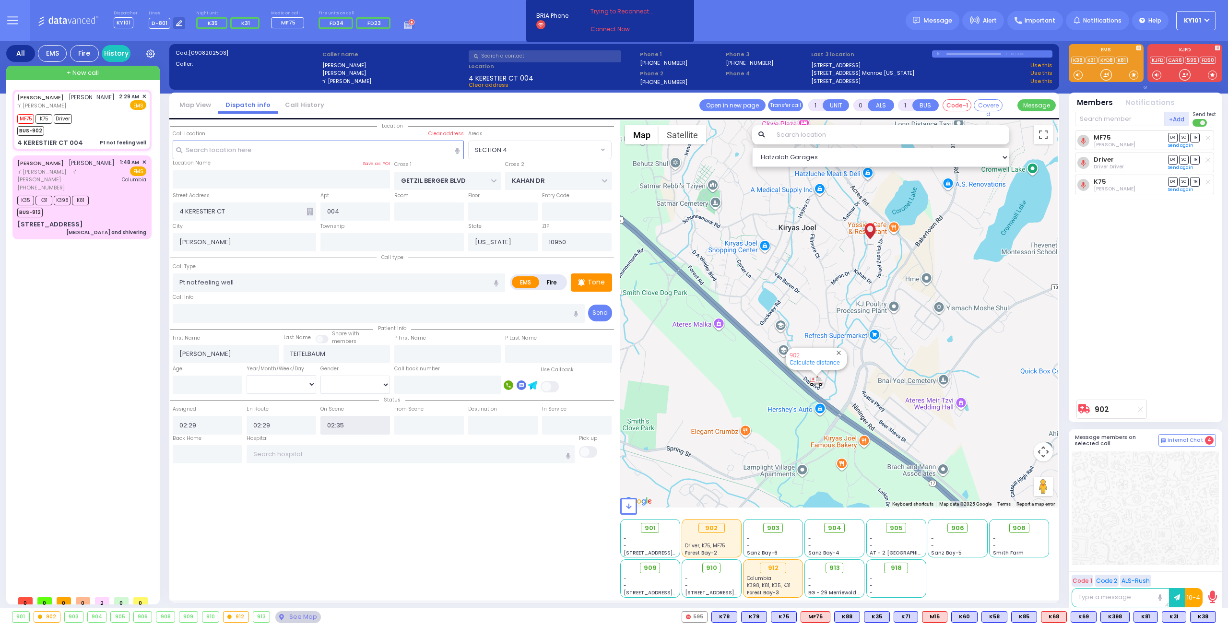
drag, startPoint x: 339, startPoint y: 419, endPoint x: 351, endPoint y: 419, distance: 12.0
click at [351, 419] on input "02:35" at bounding box center [356, 425] width 70 height 18
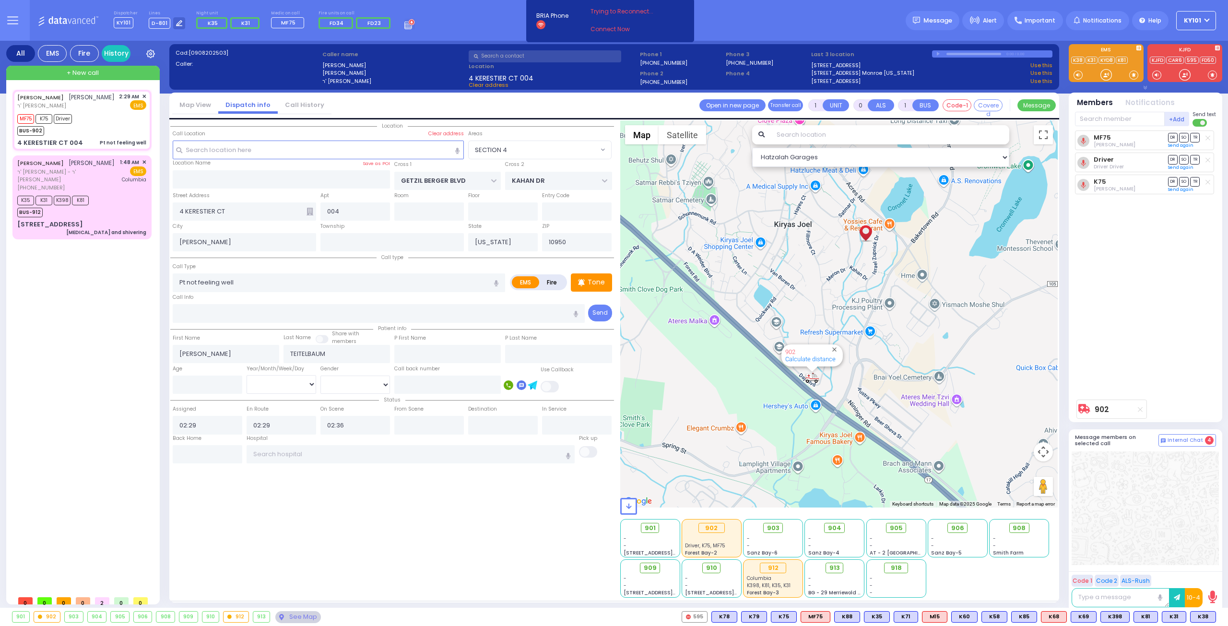
click at [343, 479] on div "Location" at bounding box center [392, 358] width 444 height 477
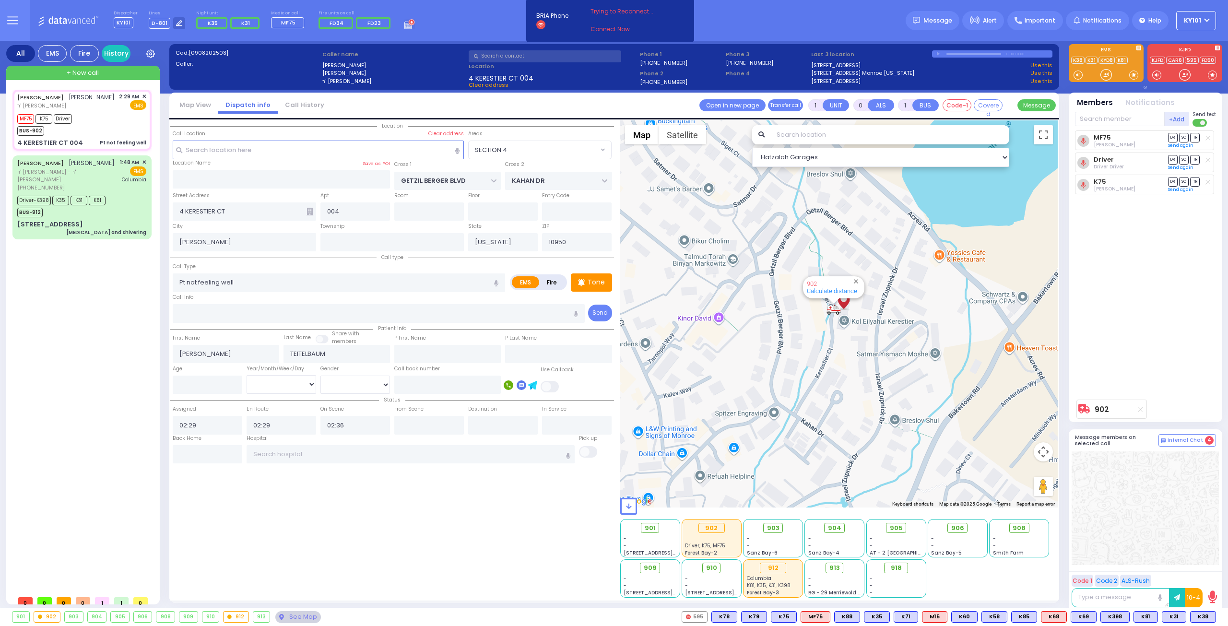
select select "SECTION 4"
select select
